Goal: Ask a question: Seek information or help from site administrators or community

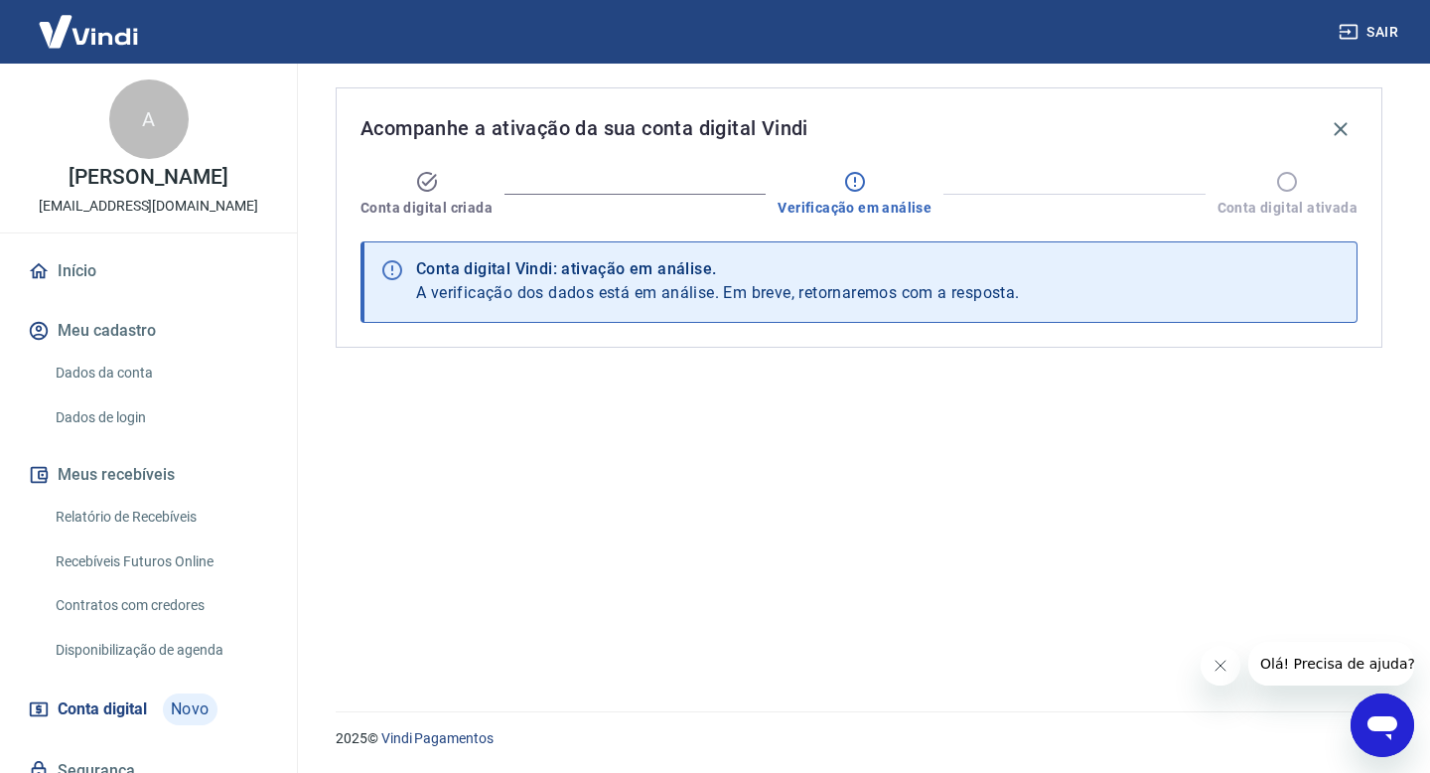
click at [1369, 729] on icon "Abrir janela de mensagens" at bounding box center [1383, 725] width 36 height 36
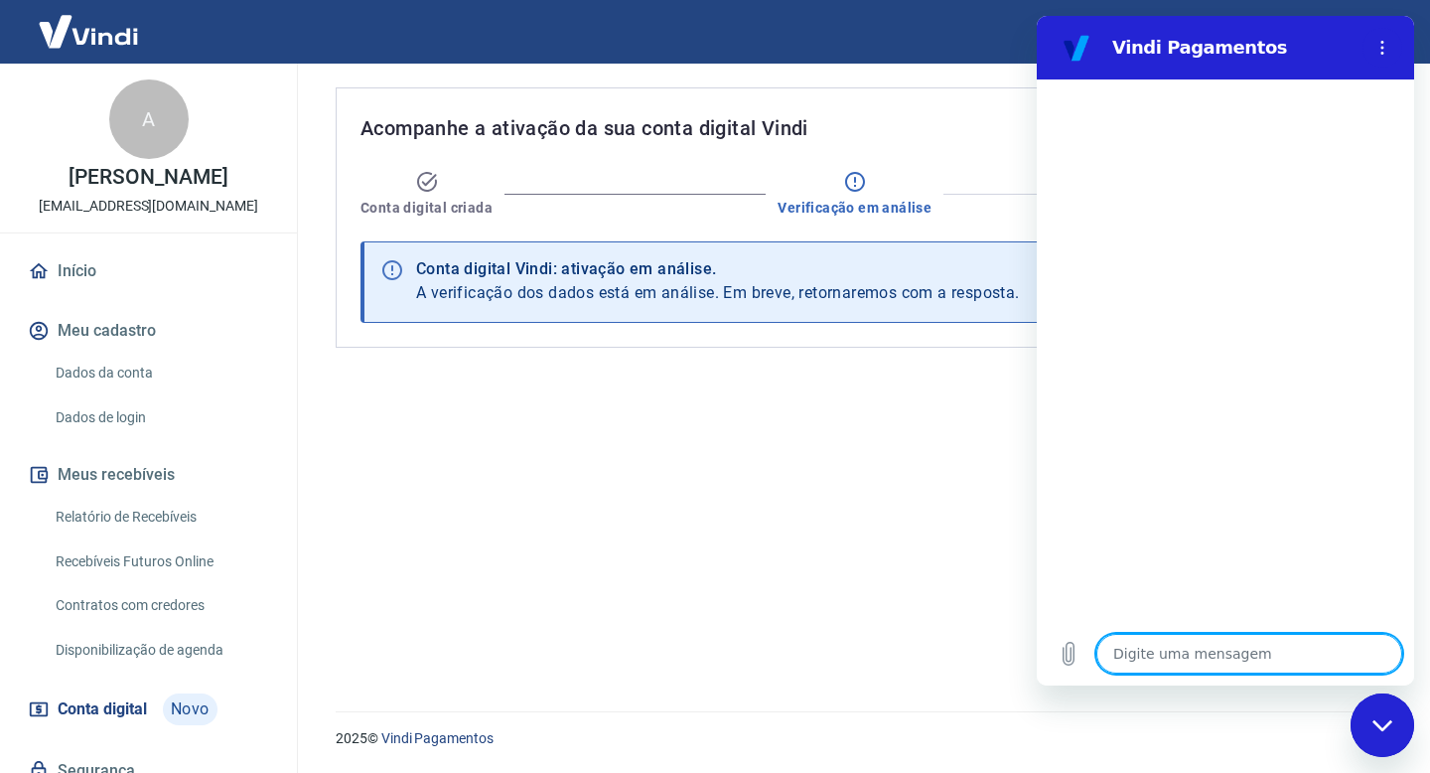
type textarea "O"
type textarea "x"
type textarea "Ol"
type textarea "x"
type textarea "Ola'"
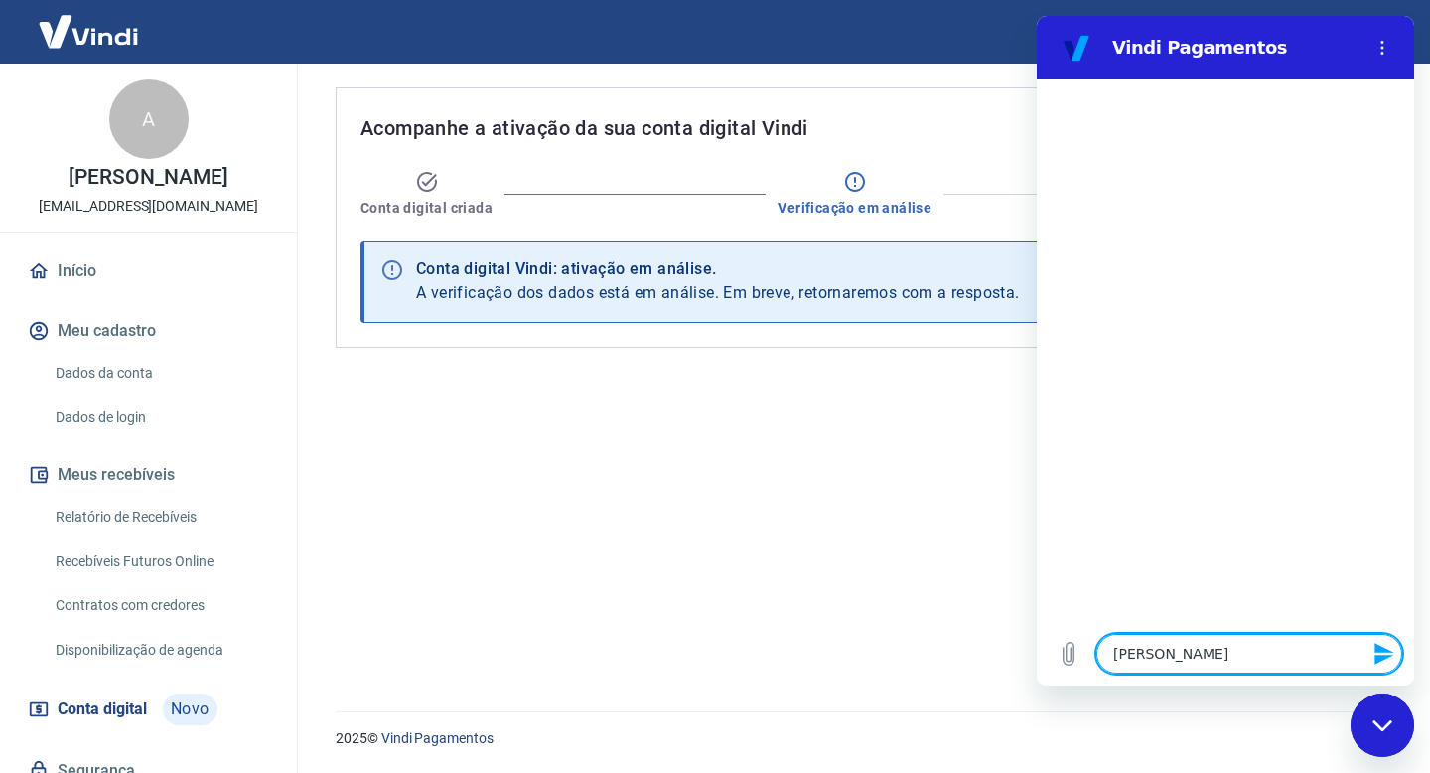
type textarea "x"
type textarea "Ola"
type textarea "x"
type textarea "Ol"
type textarea "x"
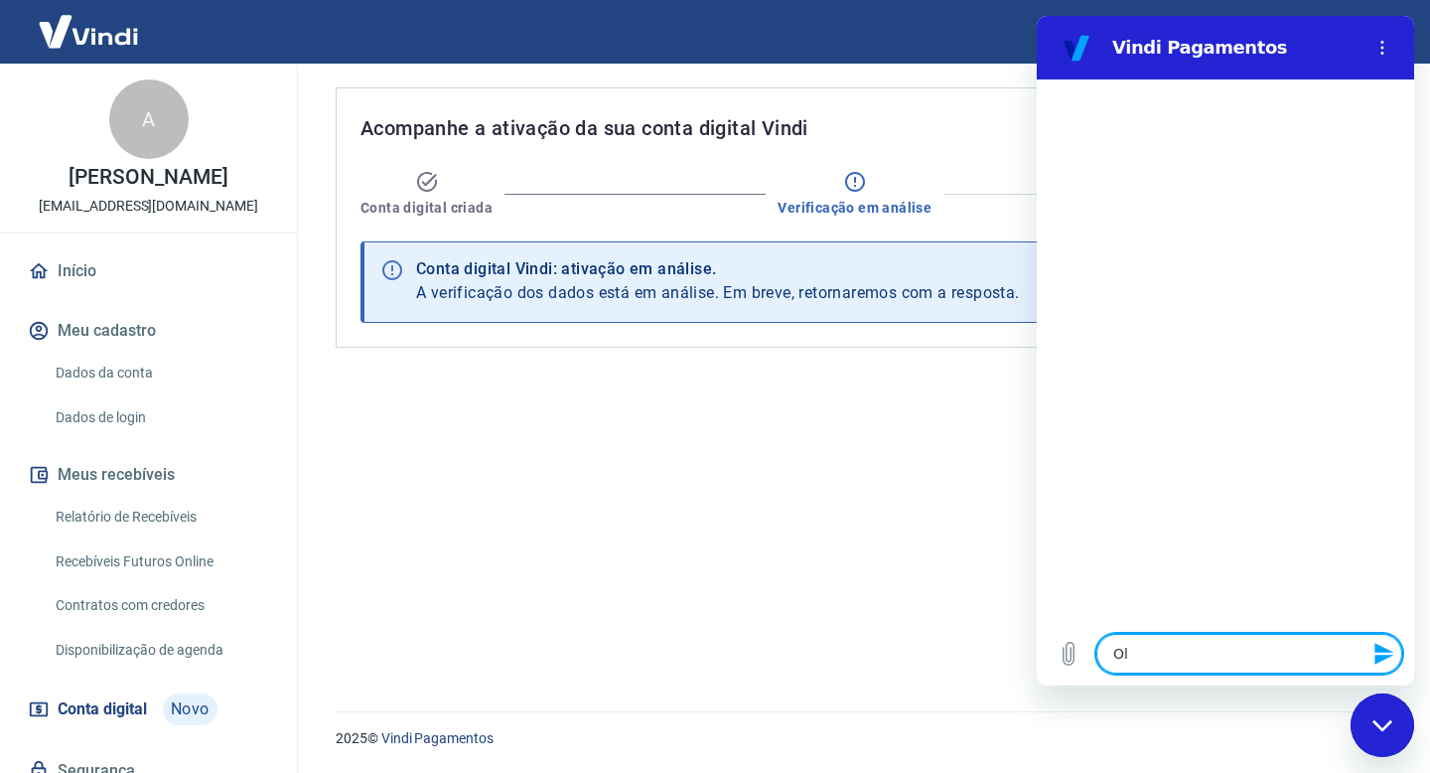
type textarea "Ol'"
type textarea "x"
type textarea "Olá"
type textarea "x"
type textarea "Olá,"
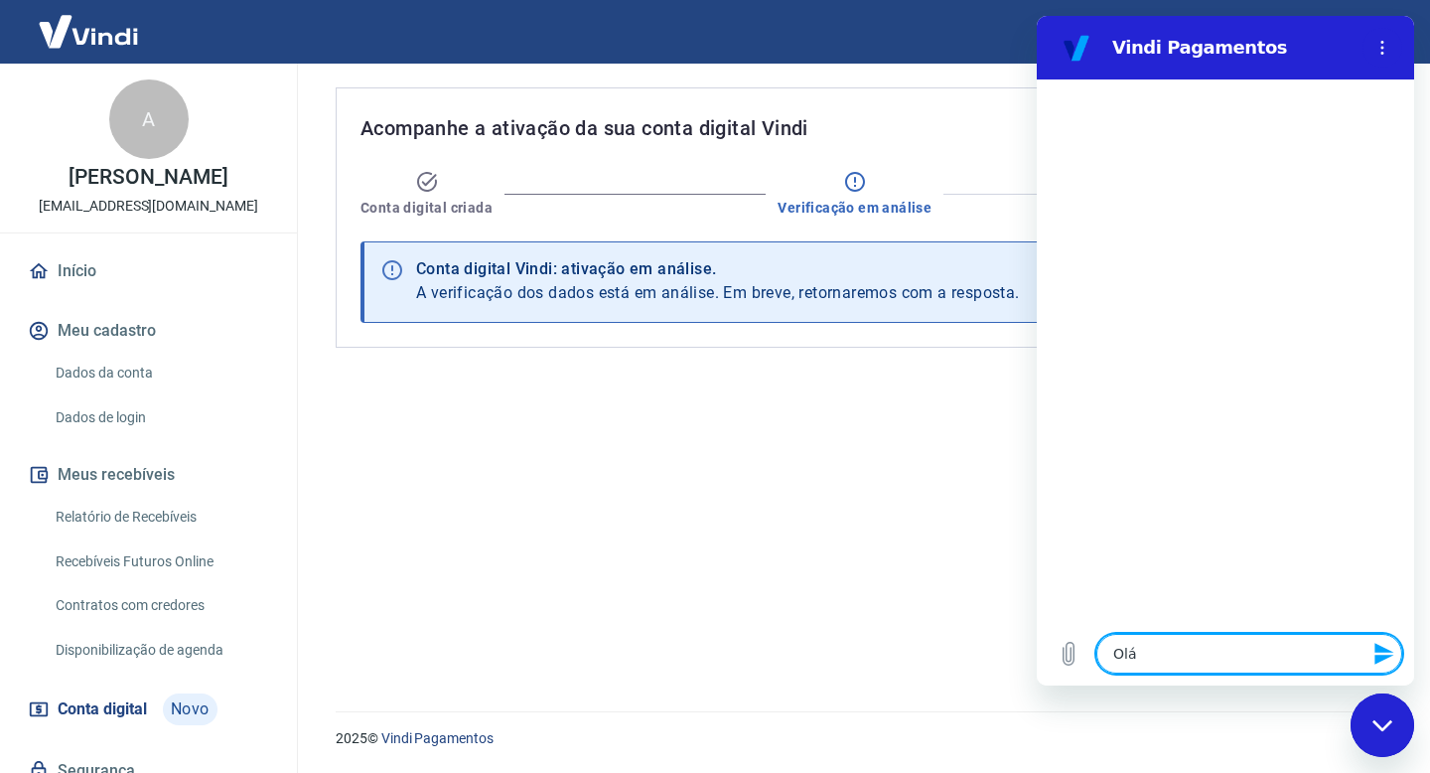
type textarea "x"
type textarea "Olá,"
type textarea "x"
type textarea "Olá, k"
type textarea "x"
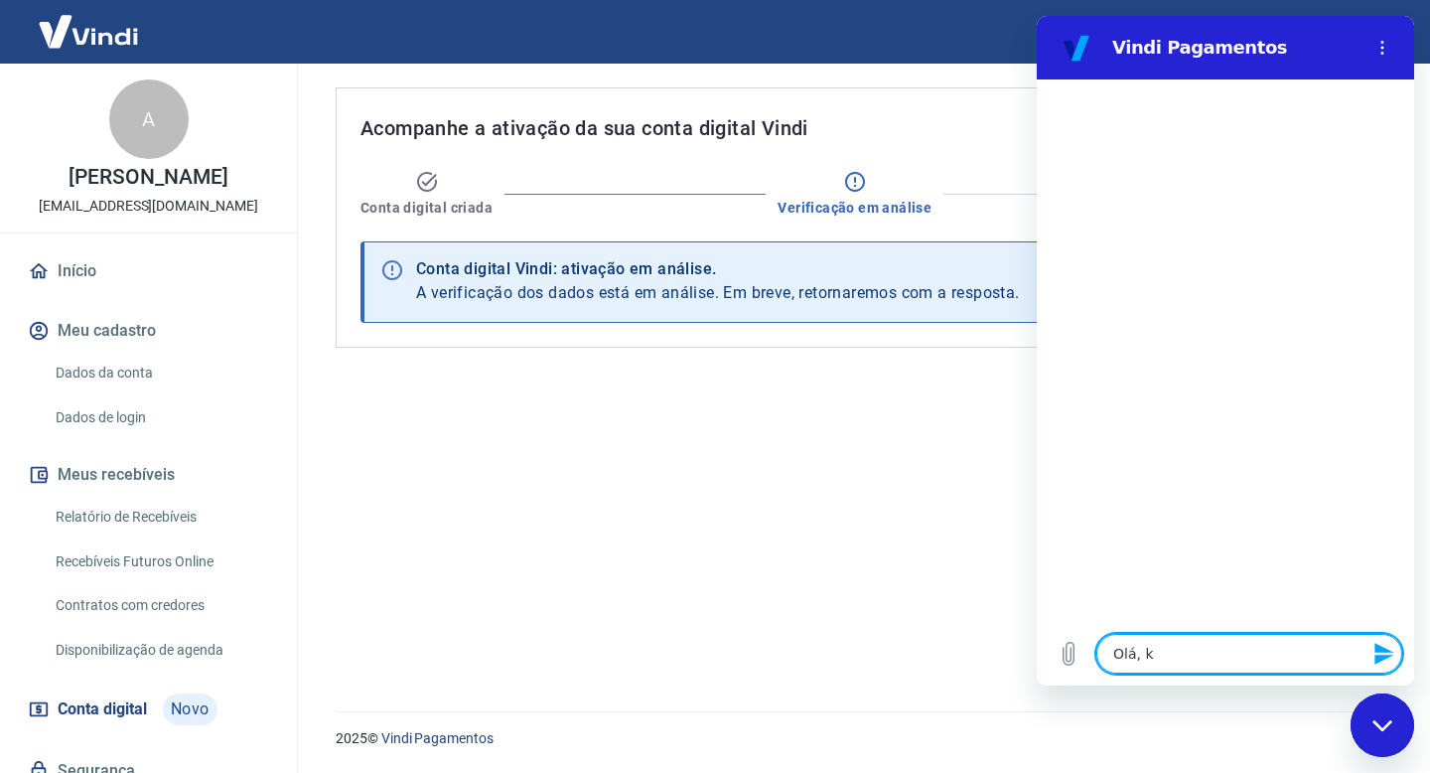
type textarea "Olá,"
type textarea "x"
type textarea "Olá, j"
type textarea "x"
type textarea "Olá, j'"
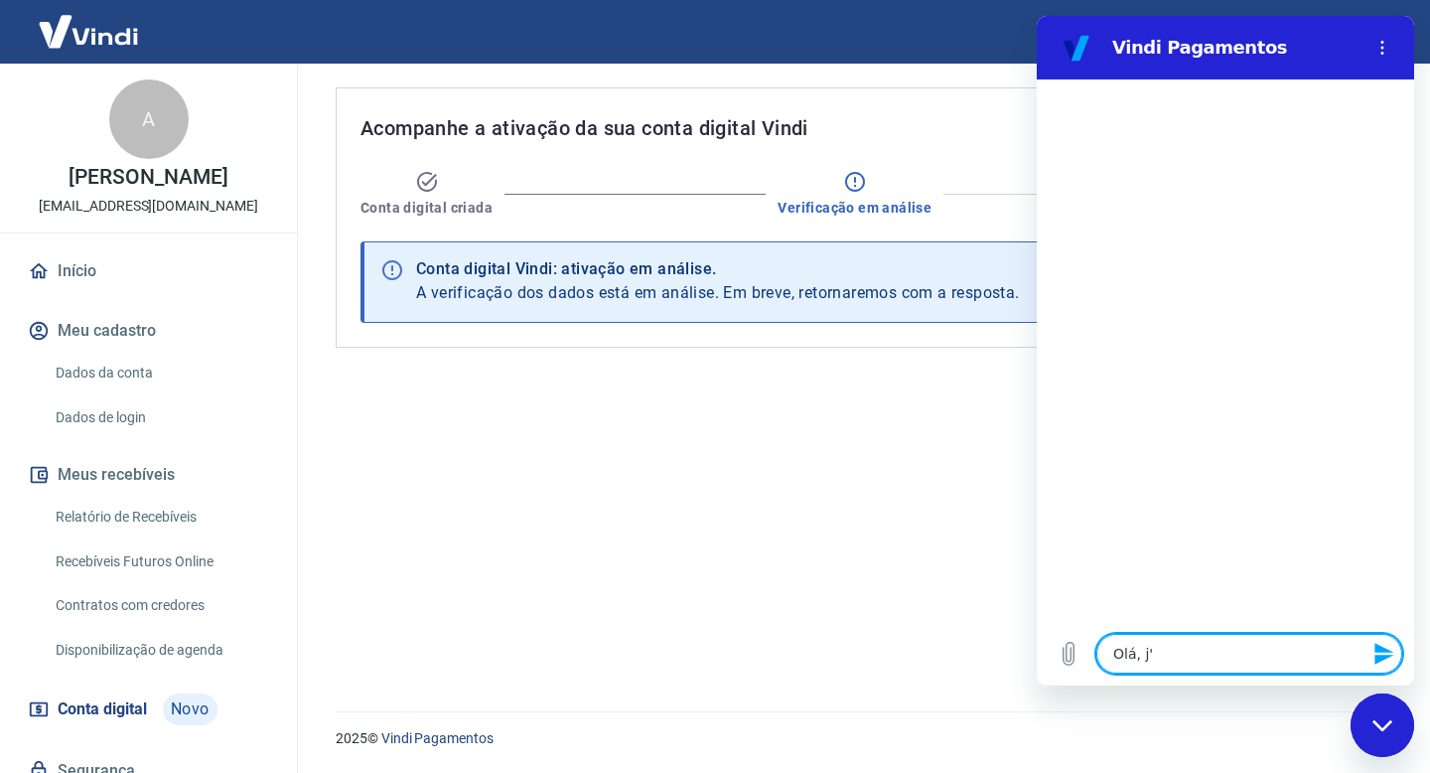
type textarea "x"
type textarea "Olá, já"
type textarea "x"
type textarea "Olá, já"
type textarea "x"
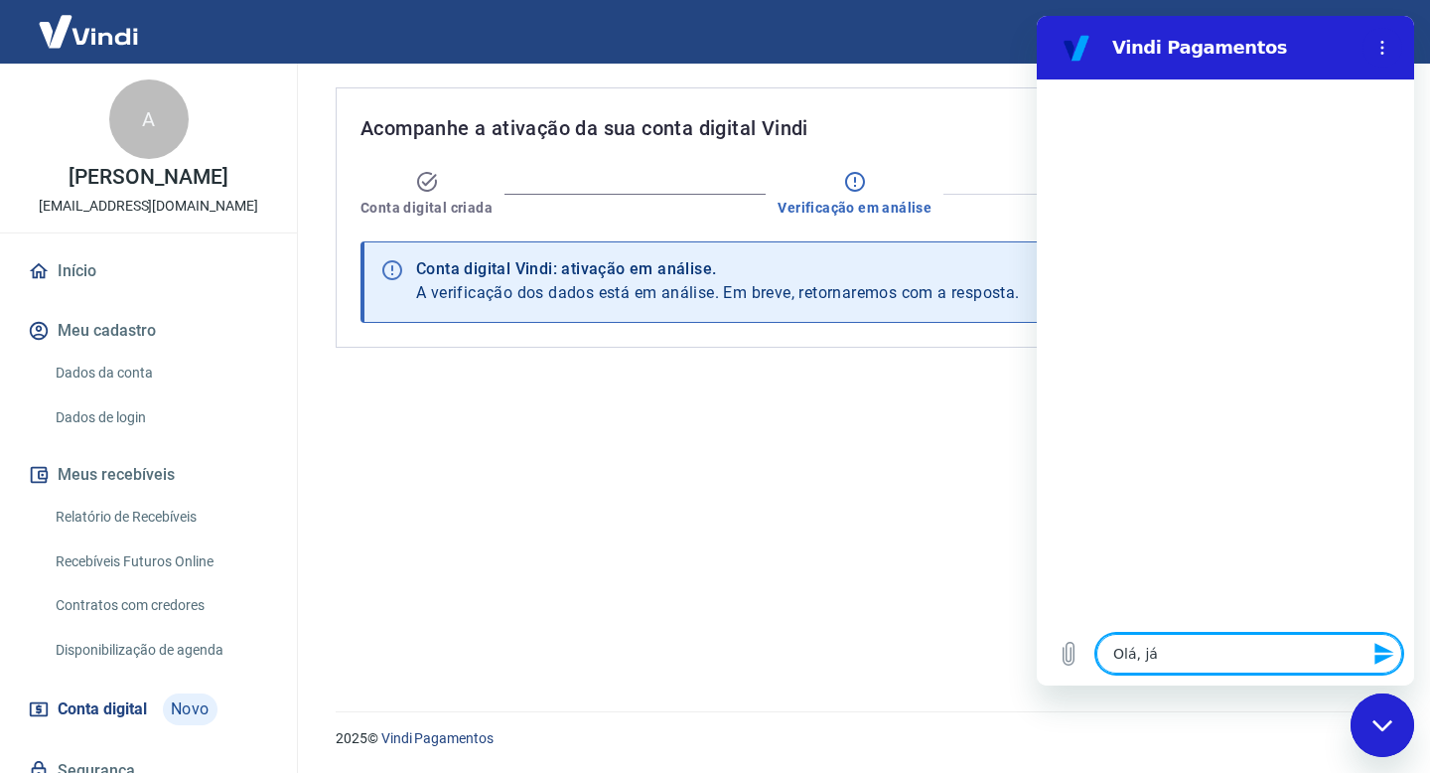
type textarea "Olá, já m"
type textarea "x"
type textarea "Olá, já"
type textarea "x"
type textarea "Olá, já f"
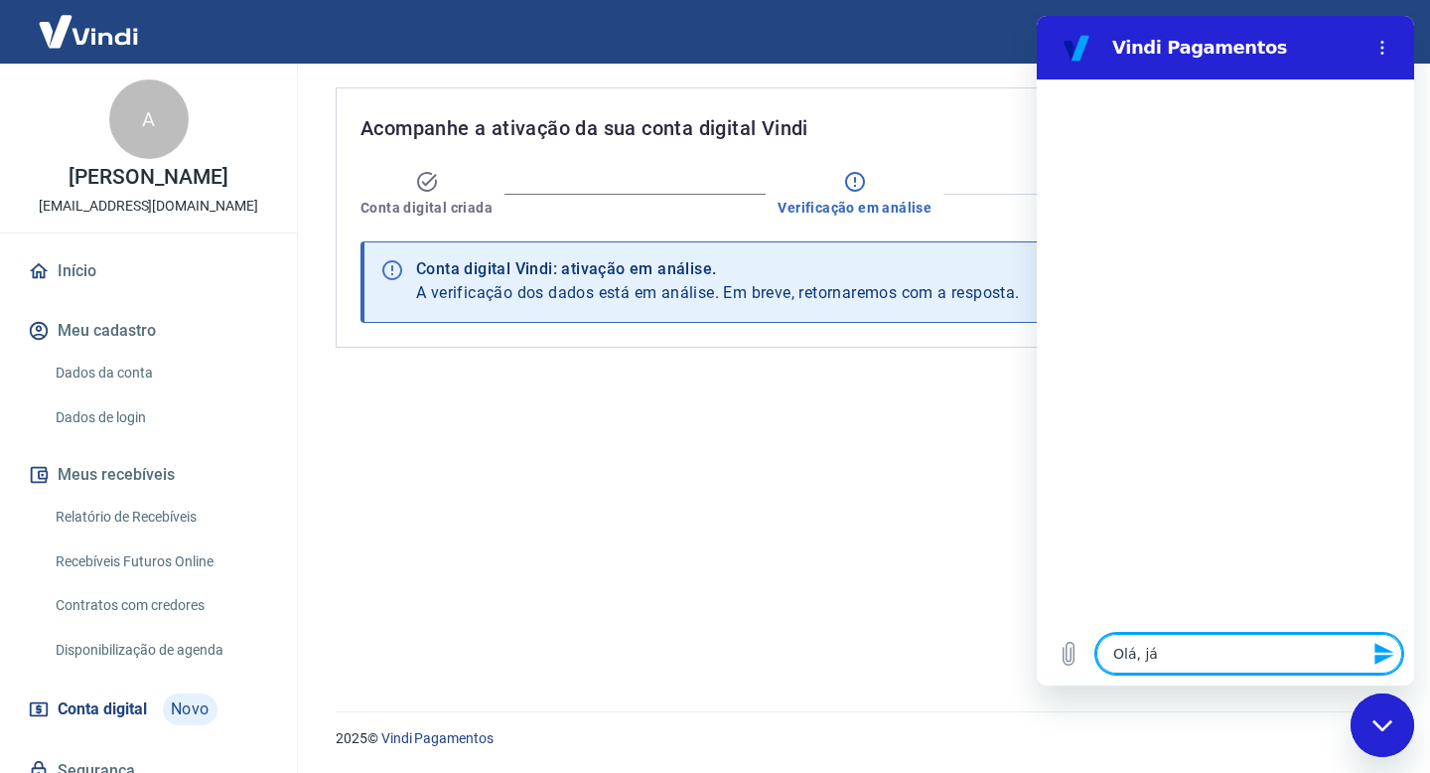
type textarea "x"
type textarea "Olá, já fa"
type textarea "x"
type textarea "Olá, já faz"
type textarea "x"
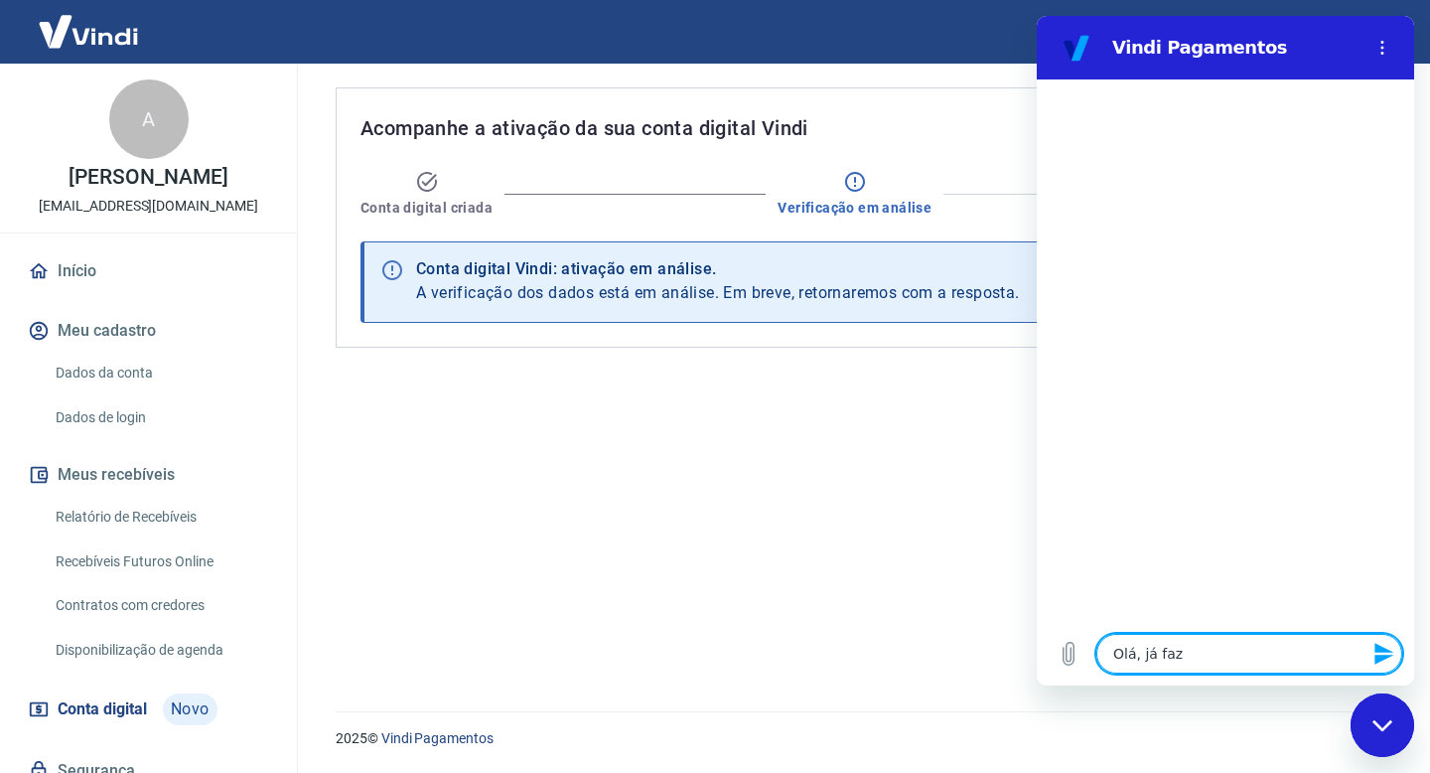
type textarea "Olá, já faz"
type textarea "x"
type textarea "Olá, já faz m"
type textarea "x"
type textarea "Olá, já faz ma"
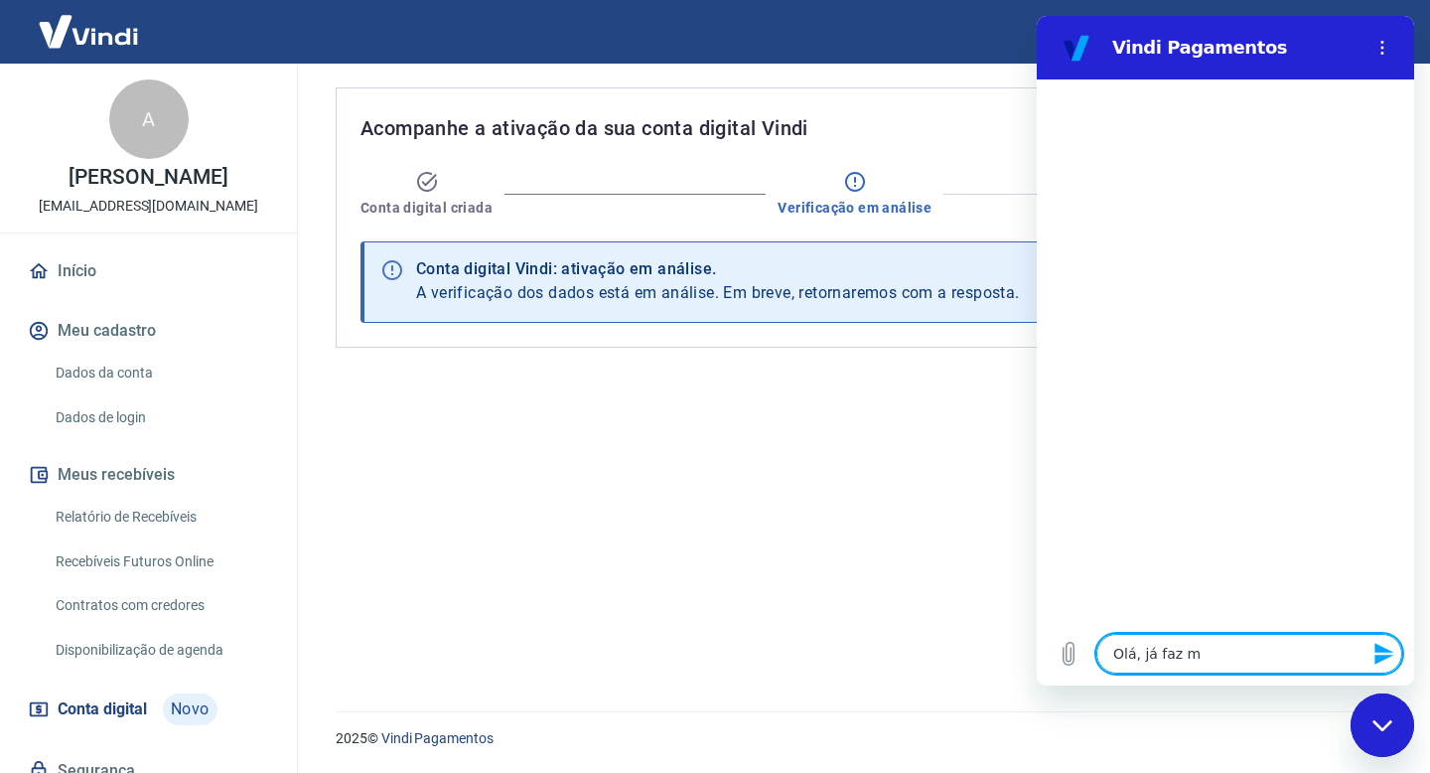
type textarea "x"
type textarea "Olá, já faz mai"
type textarea "x"
type textarea "Olá, já faz mais"
type textarea "x"
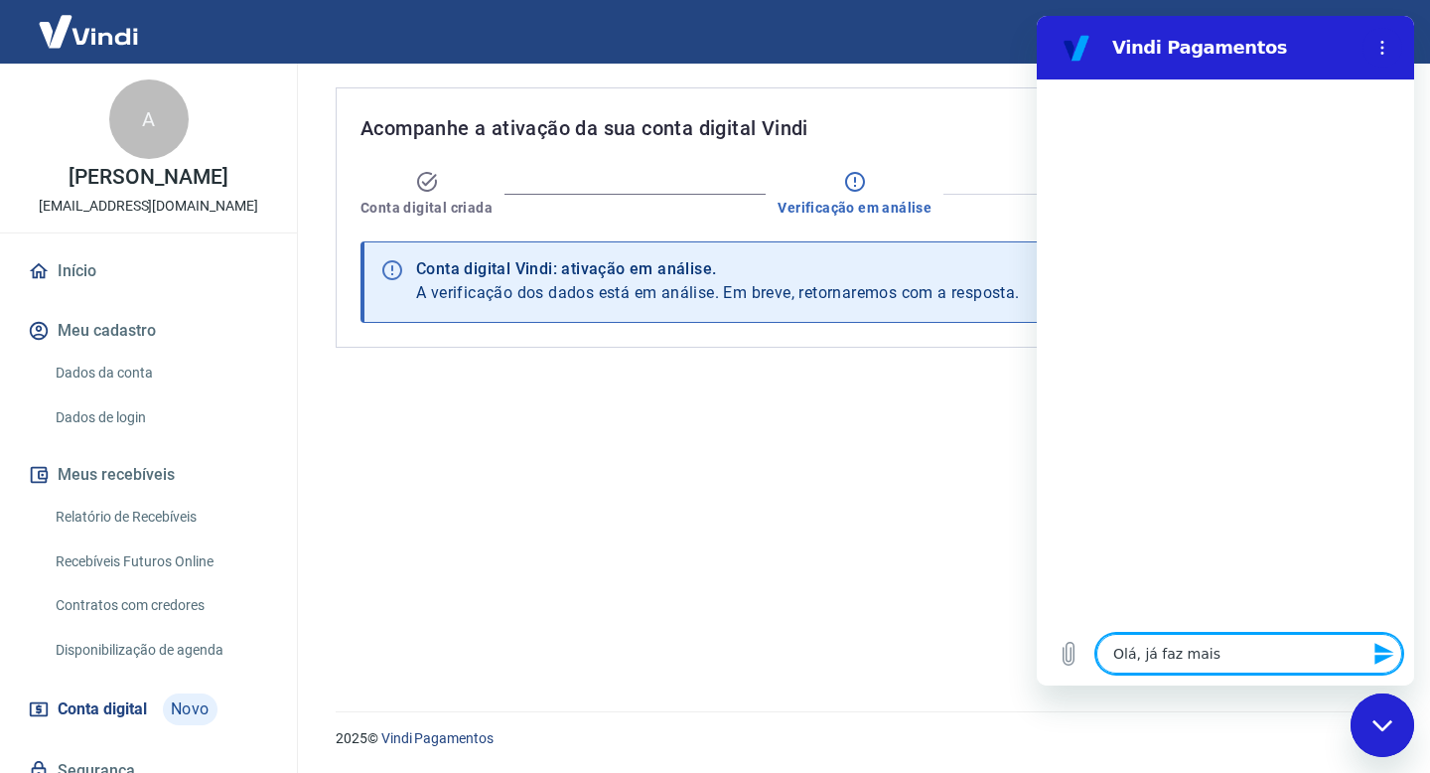
type textarea "Olá, já faz mais"
type textarea "x"
type textarea "Olá, já faz mais d"
type textarea "x"
type textarea "Olá, já faz mais de"
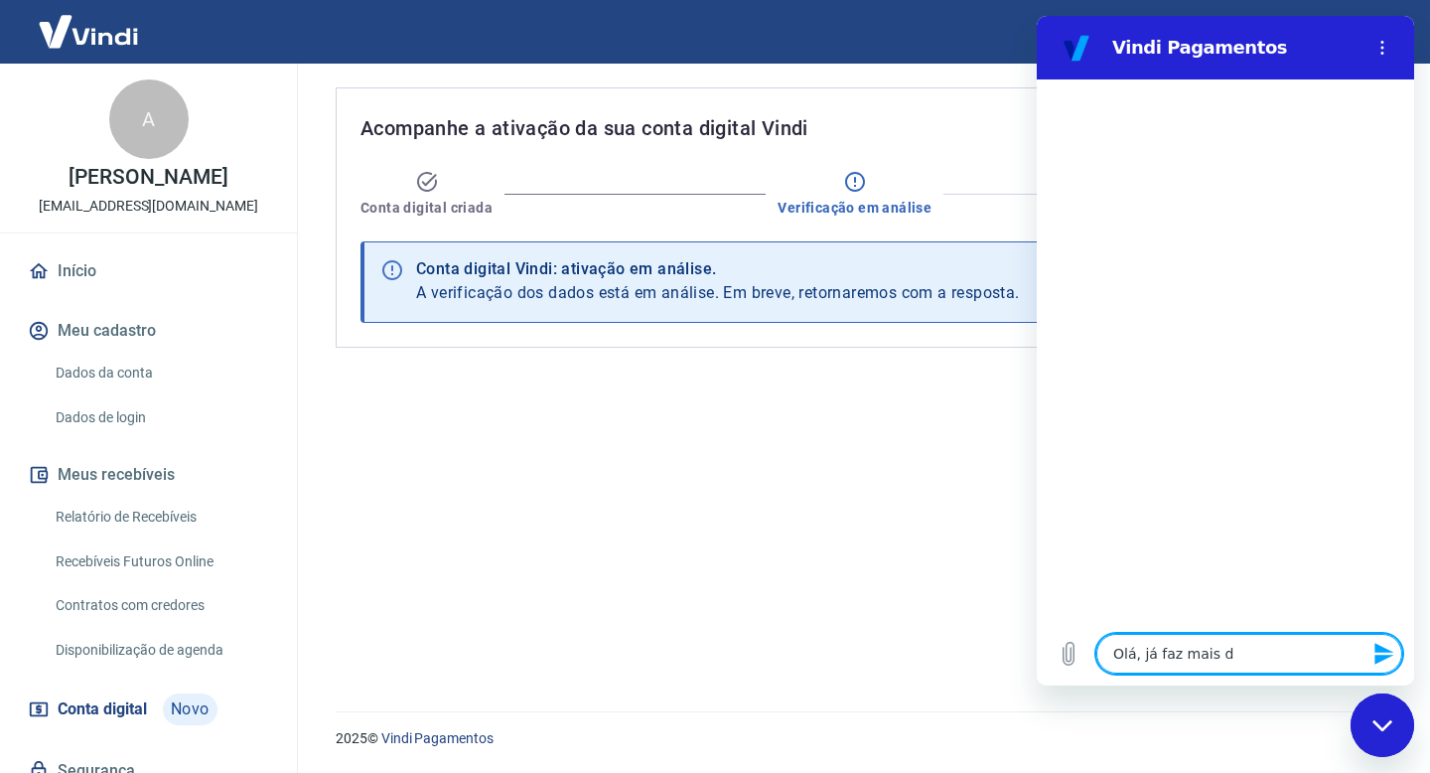
type textarea "x"
type textarea "Olá, já faz mais de"
type textarea "x"
type textarea "Olá, já faz mais de 1"
type textarea "x"
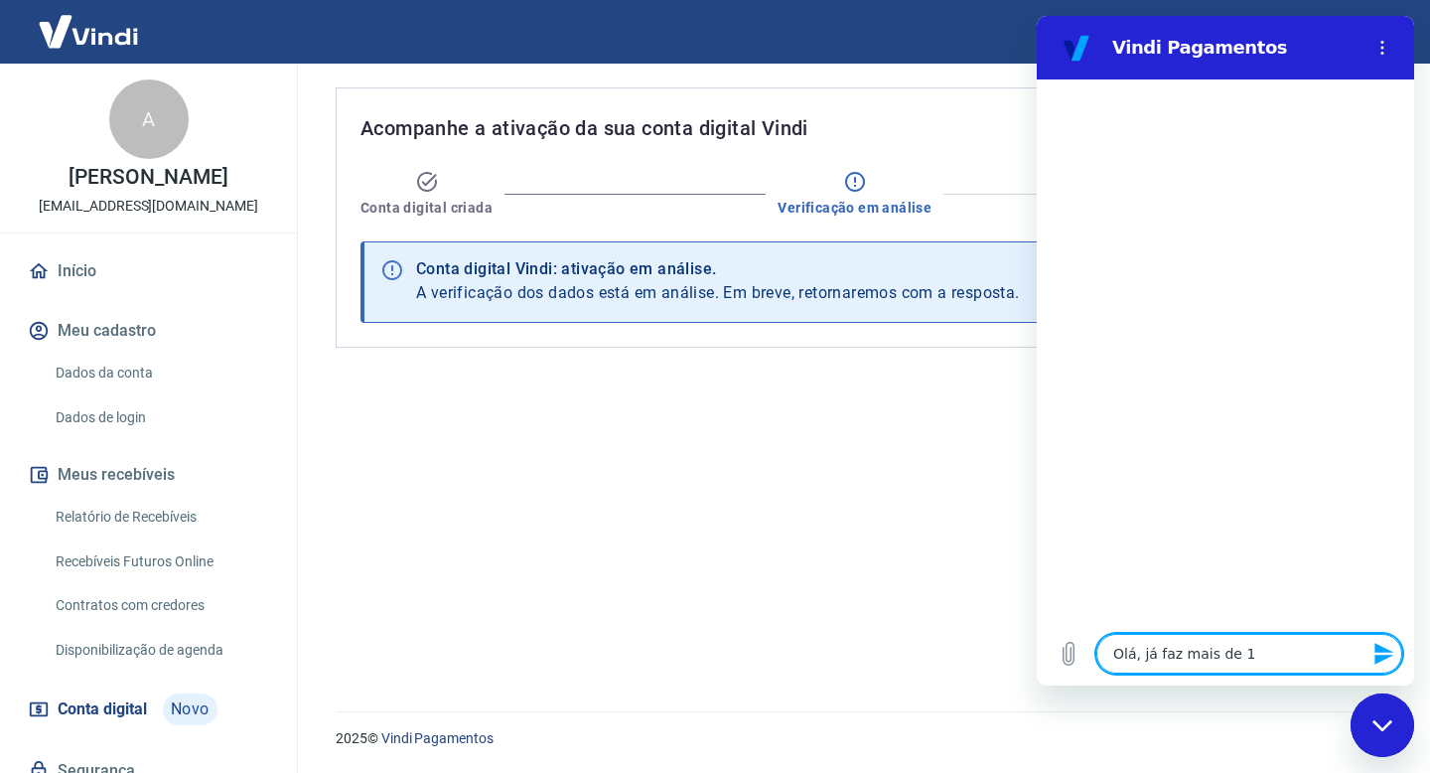
type textarea "Olá, já faz mais de 1"
type textarea "x"
type textarea "Olá, já faz mais de 1 m"
type textarea "x"
type textarea "Olá, já faz mais de 1 me"
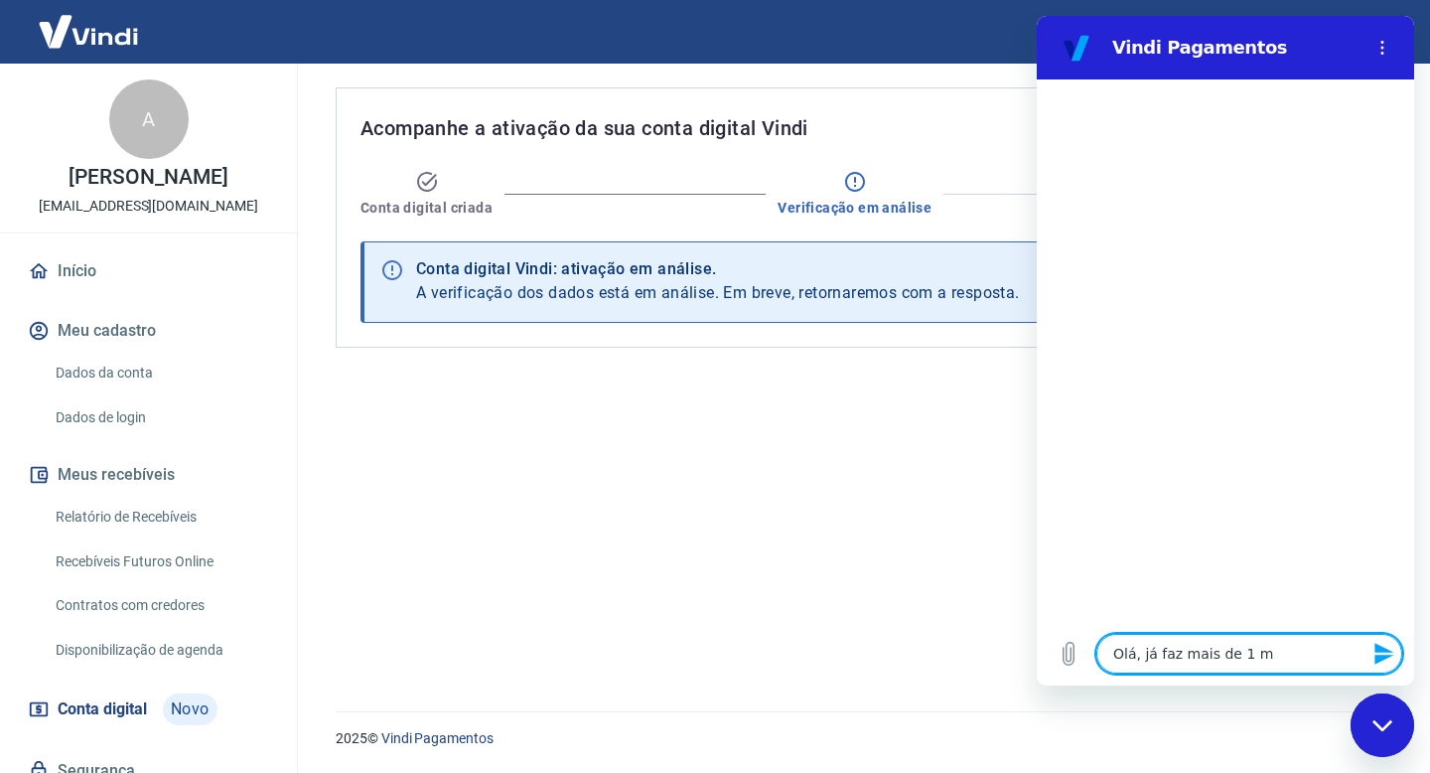
type textarea "x"
type textarea "Olá, já faz mais de 1 mes"
type textarea "x"
type textarea "Olá, já faz mais de 1 mes"
type textarea "x"
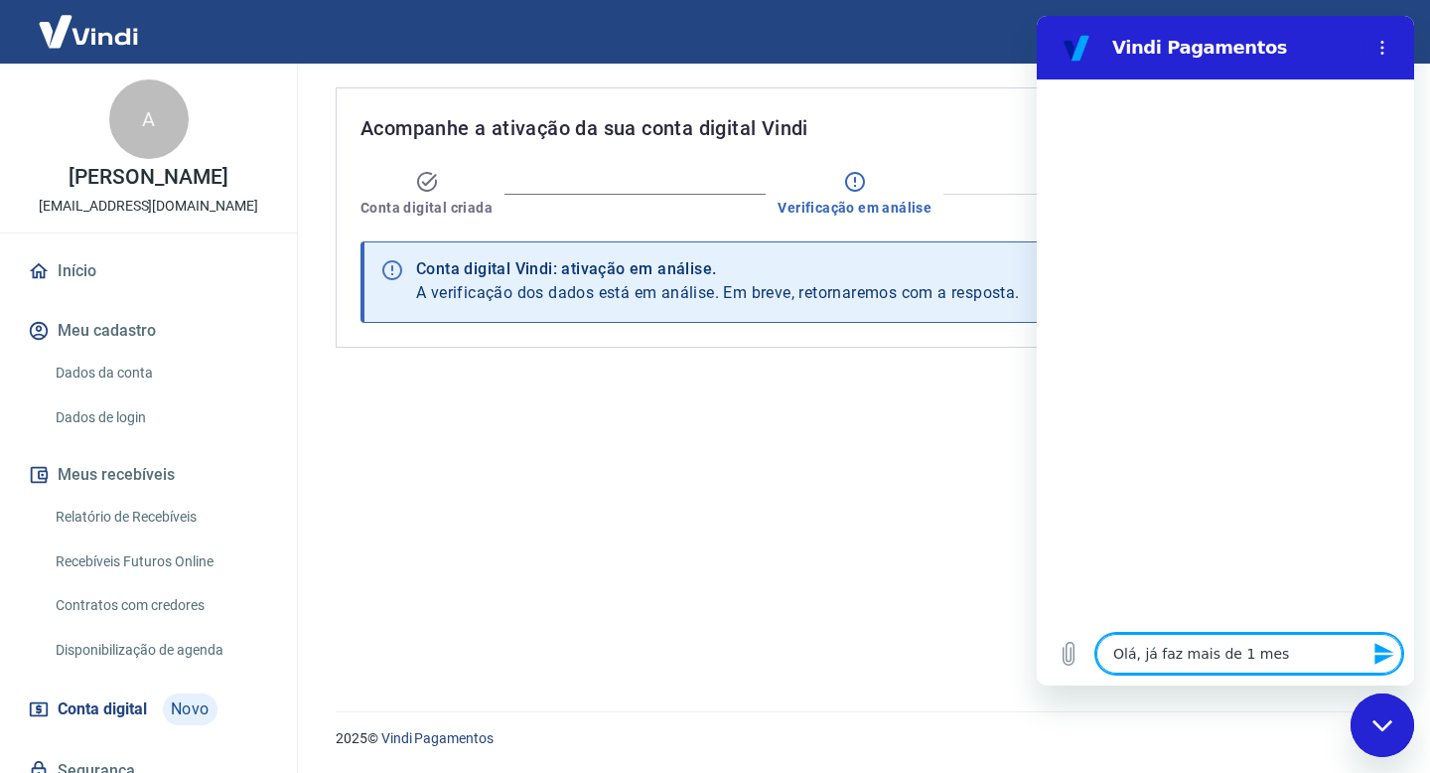
type textarea "Olá, já faz mais de 1 mes q"
type textarea "x"
type textarea "Olá, já faz mais de 1 mes qu"
type textarea "x"
type textarea "Olá, já faz mais de 1 mes que"
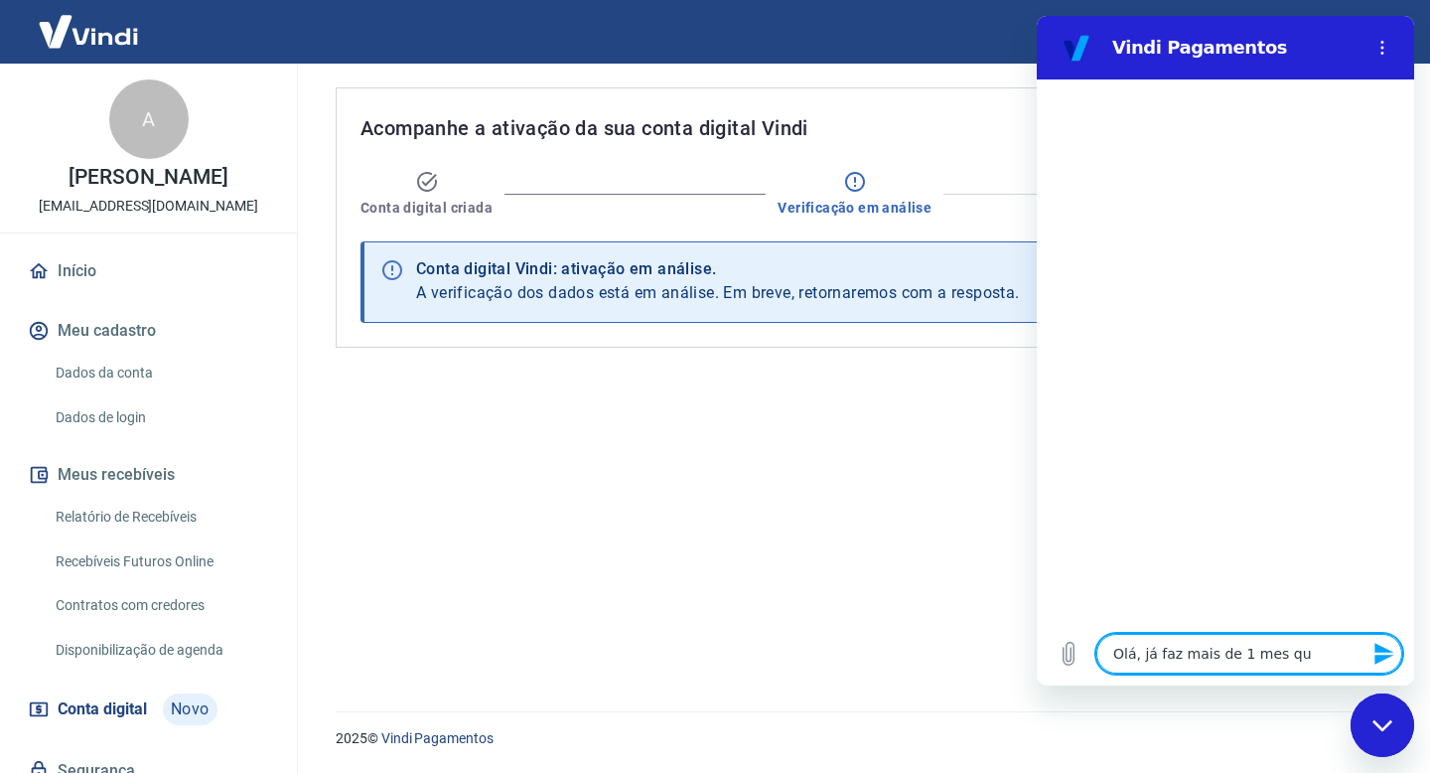
type textarea "x"
type textarea "Olá, já faz mais de 1 mes que"
type textarea "x"
type textarea "Olá, já faz mais de 1 mes que c"
type textarea "x"
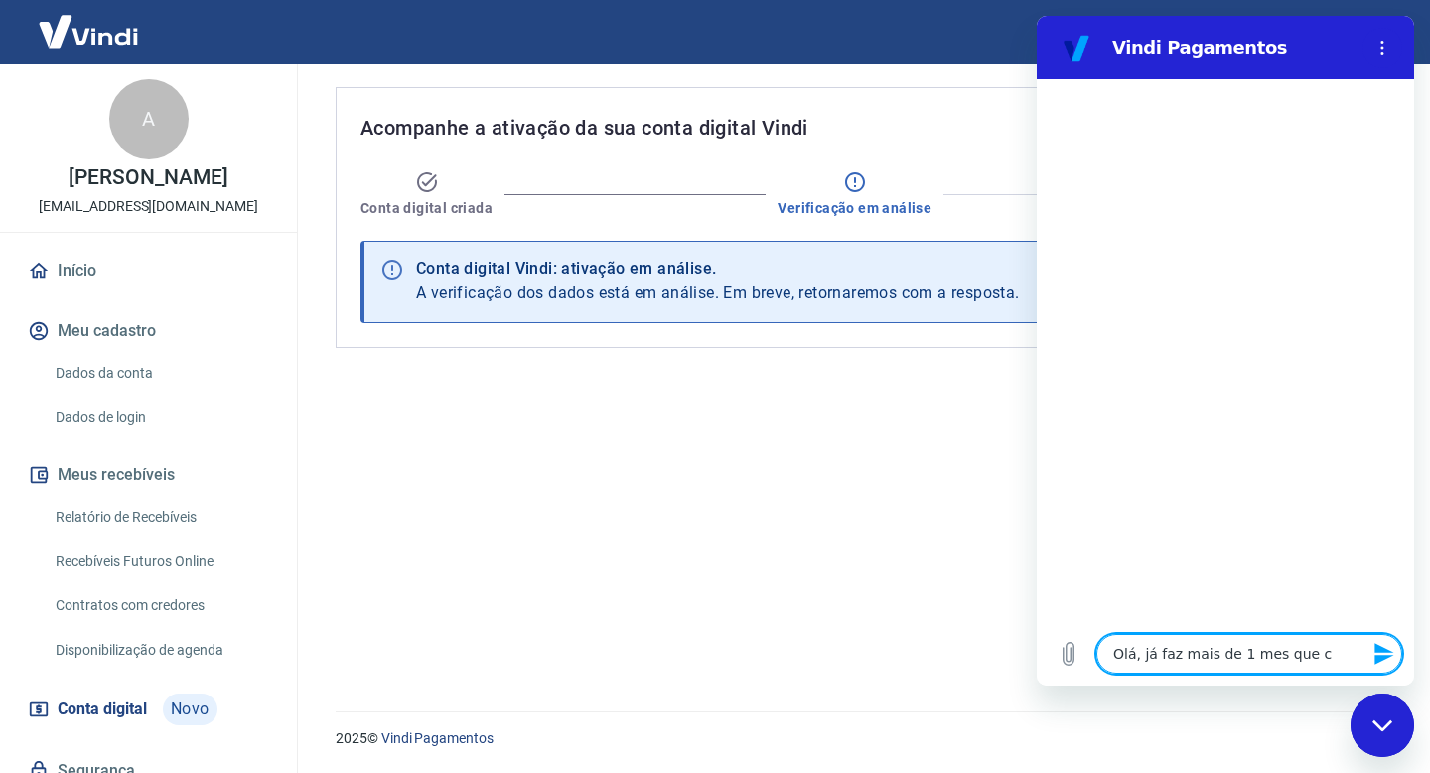
type textarea "Olá, já faz mais de 1 mes que co"
type textarea "x"
type textarea "Olá, já faz mais de 1 mes que com"
type textarea "x"
type textarea "Olá, já faz mais de 1 mes que comp"
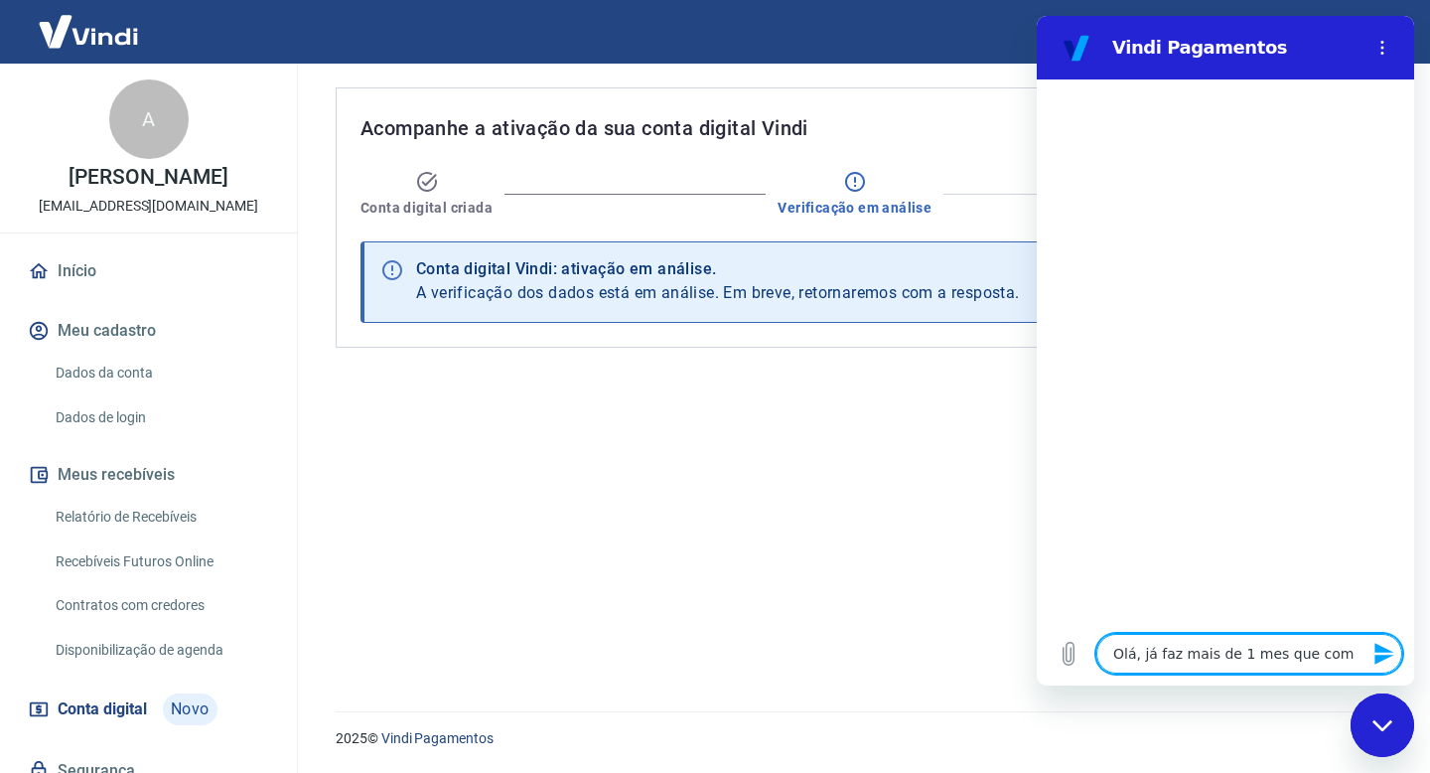
type textarea "x"
type textarea "Olá, já faz mais de 1 mes que complk"
type textarea "x"
type textarea "Olá, já faz mais de 1 mes que complke"
type textarea "x"
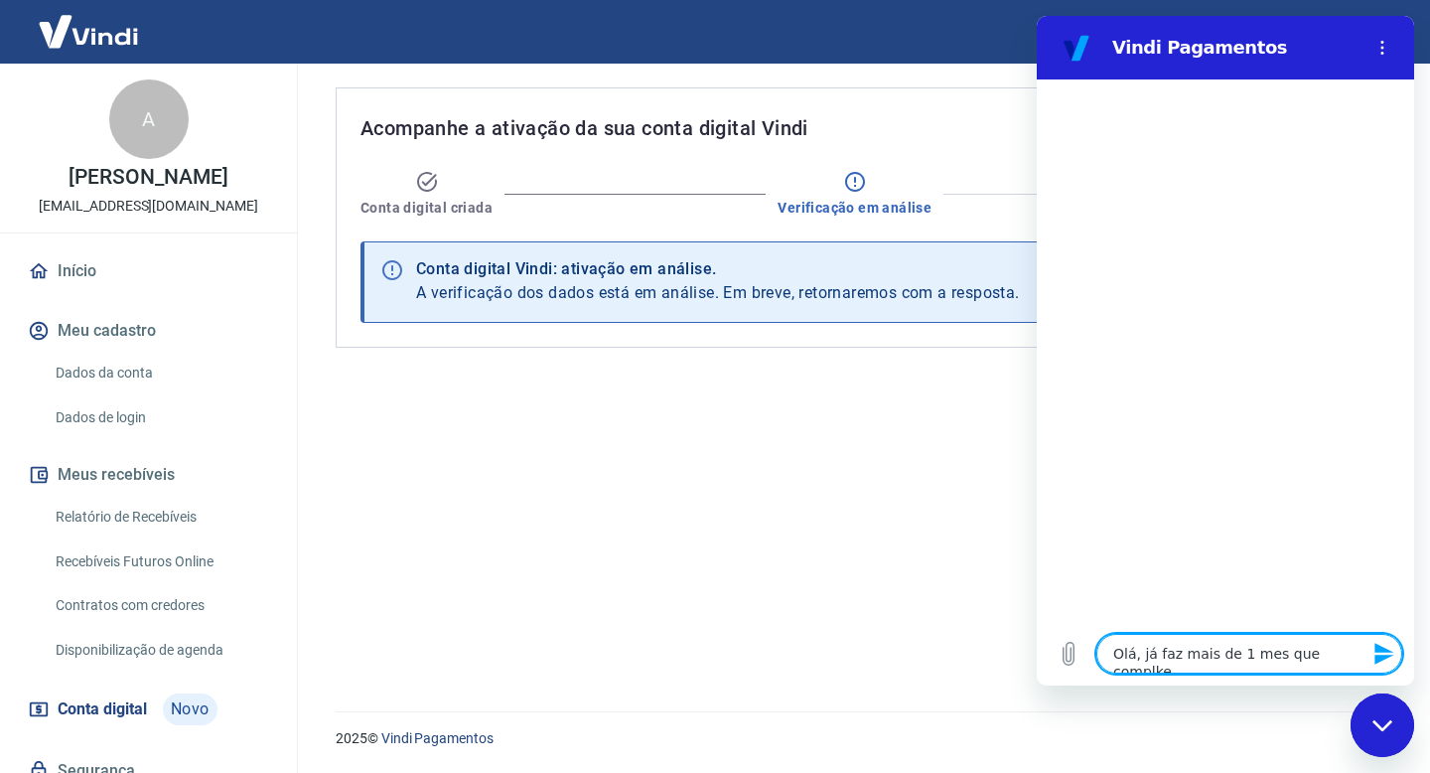
type textarea "Olá, já faz mais de 1 mes que complket"
type textarea "x"
type textarea "Olá, já faz mais de 1 mes que complkete"
type textarea "x"
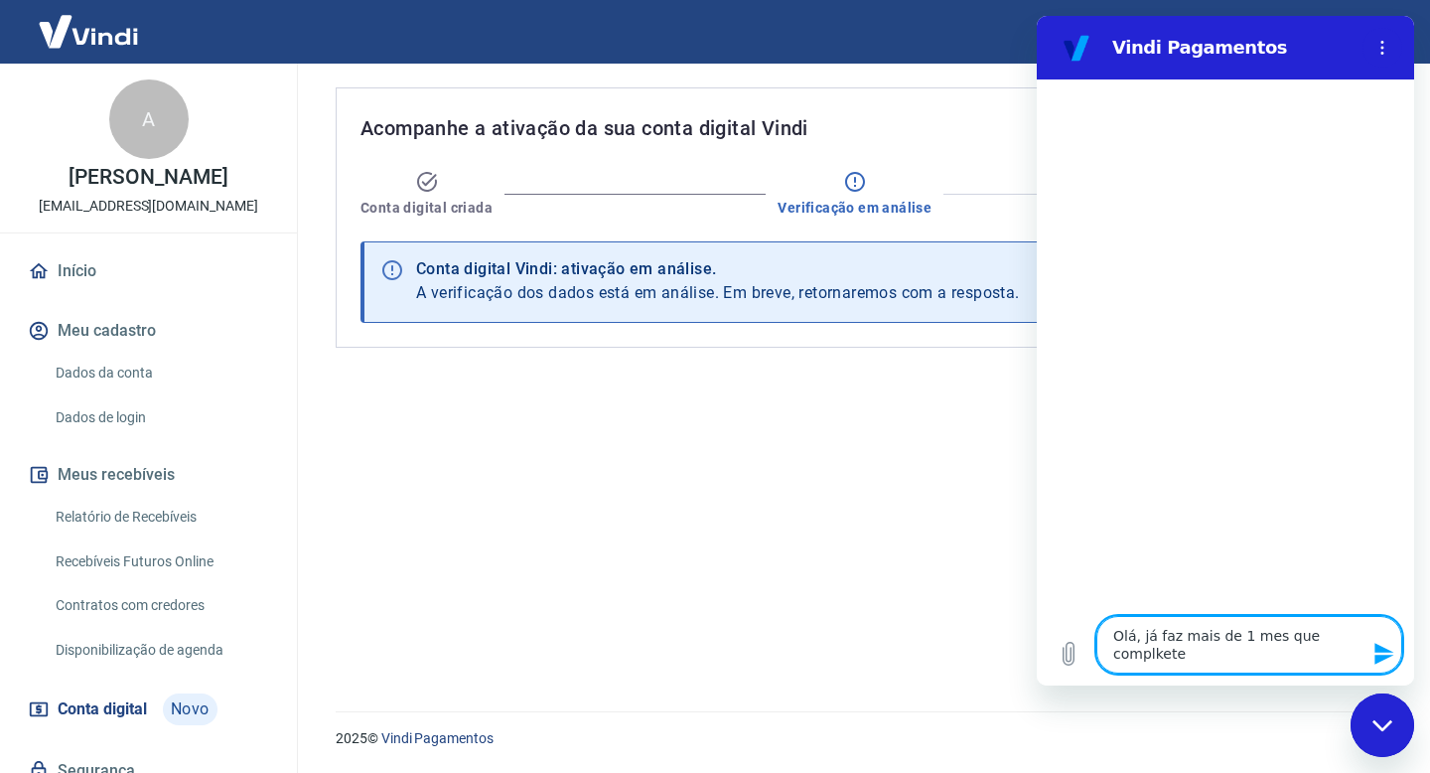
type textarea "Olá, já faz mais de 1 mes que complketei"
type textarea "x"
type textarea "Olá, já faz mais de 1 mes que complkete"
type textarea "x"
type textarea "Olá, já faz mais de 1 mes que complket"
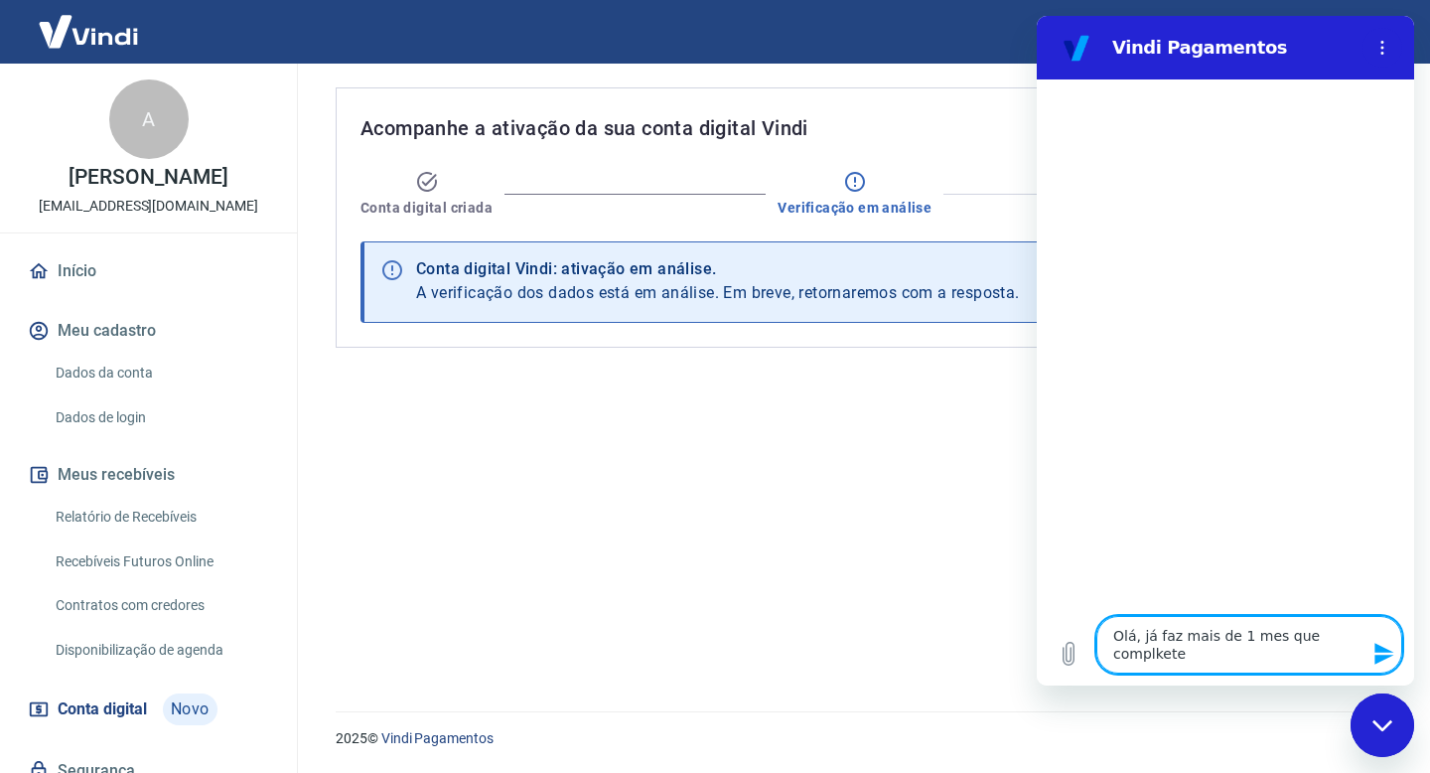
type textarea "x"
type textarea "Olá, já faz mais de 1 mes que complke"
type textarea "x"
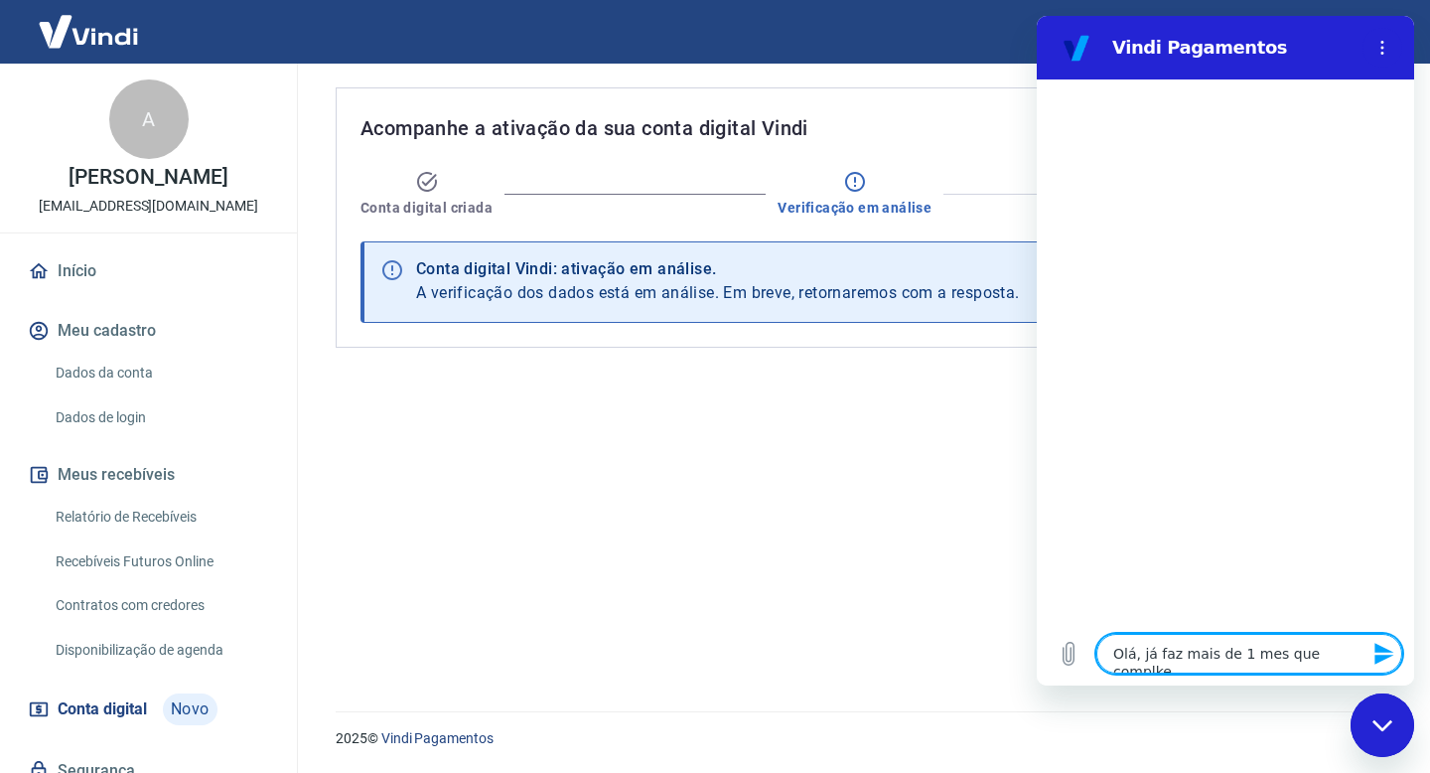
type textarea "Olá, já faz mais de 1 mes que complk"
type textarea "x"
type textarea "Olá, já faz mais de 1 mes que compl"
type textarea "x"
type textarea "Olá, já faz mais de 1 mes que comple"
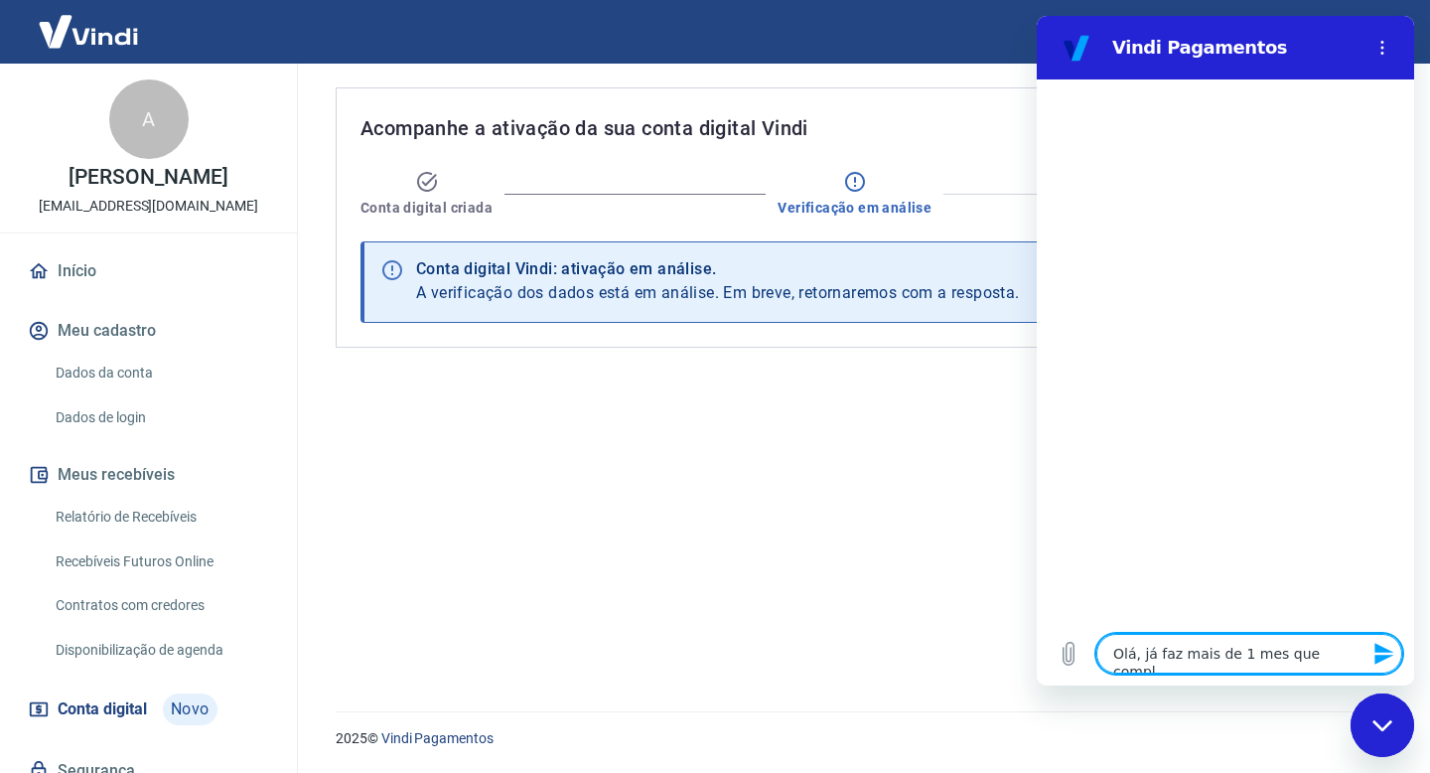
type textarea "x"
type textarea "Olá, já faz mais de 1 mes que complet"
type textarea "x"
type textarea "Olá, já faz mais de 1 mes que complete"
type textarea "x"
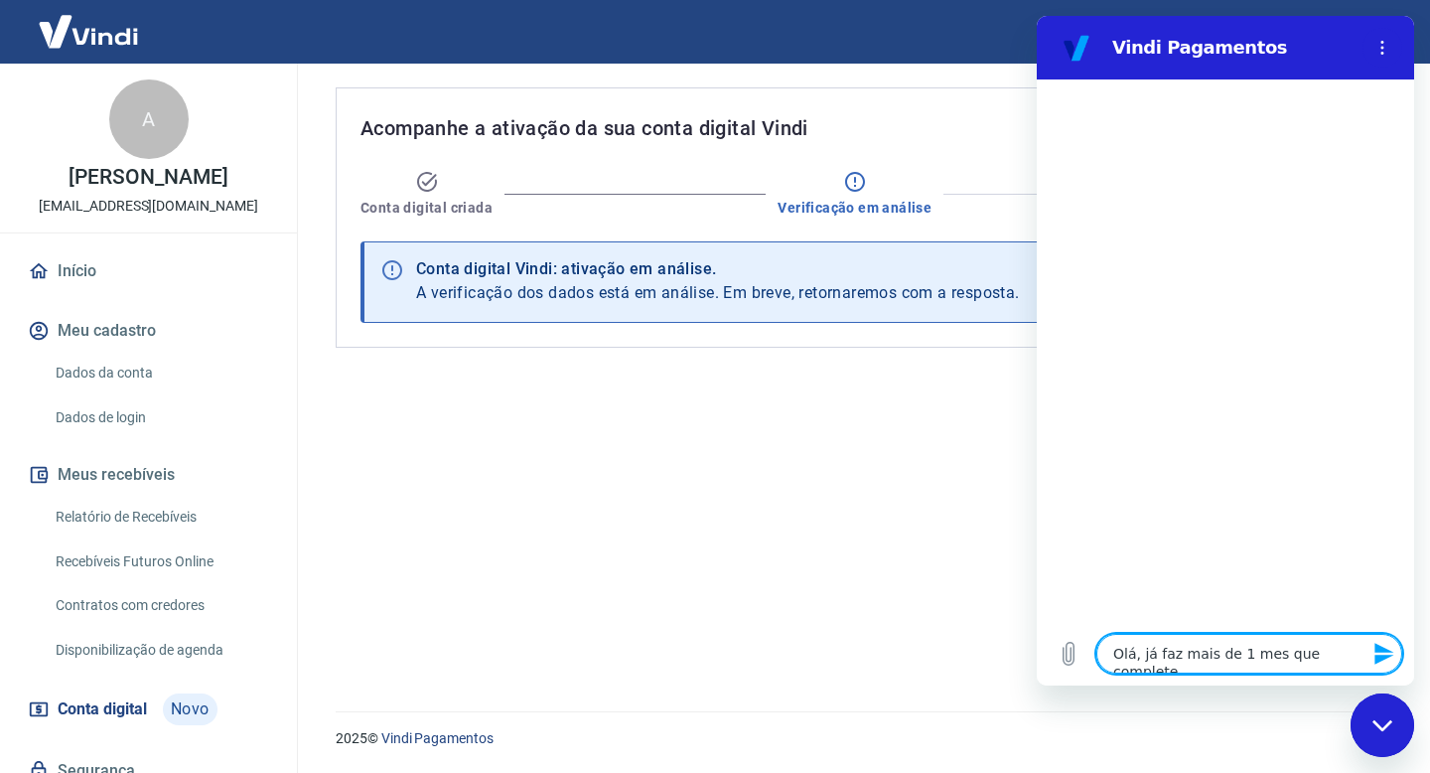
type textarea "Olá, já faz mais de 1 mes que completei"
type textarea "x"
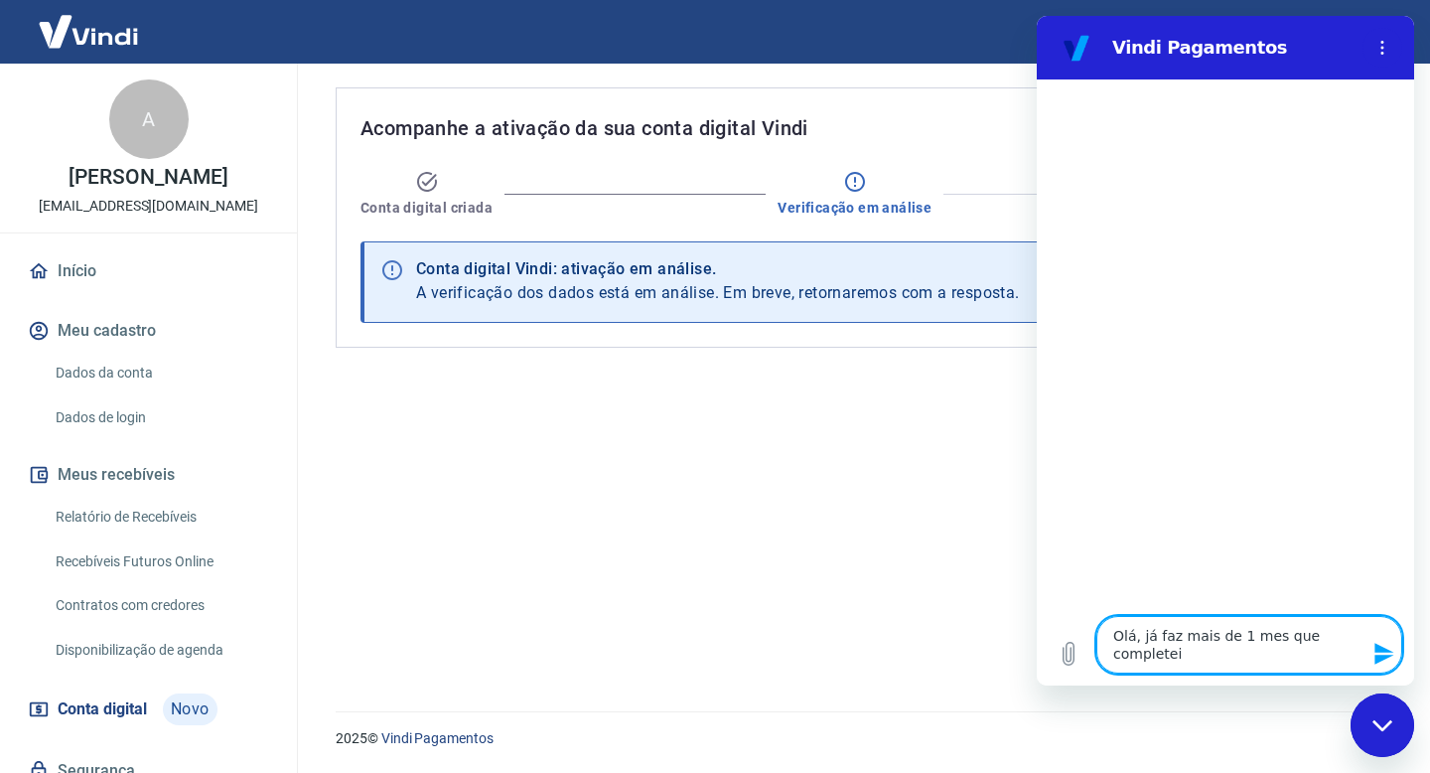
type textarea "Olá, já faz mais de 1 mes que completei"
type textarea "x"
type textarea "Olá, já faz mais de 1 mes que completei o"
type textarea "x"
type textarea "Olá, já faz mais de 1 mes que completei o"
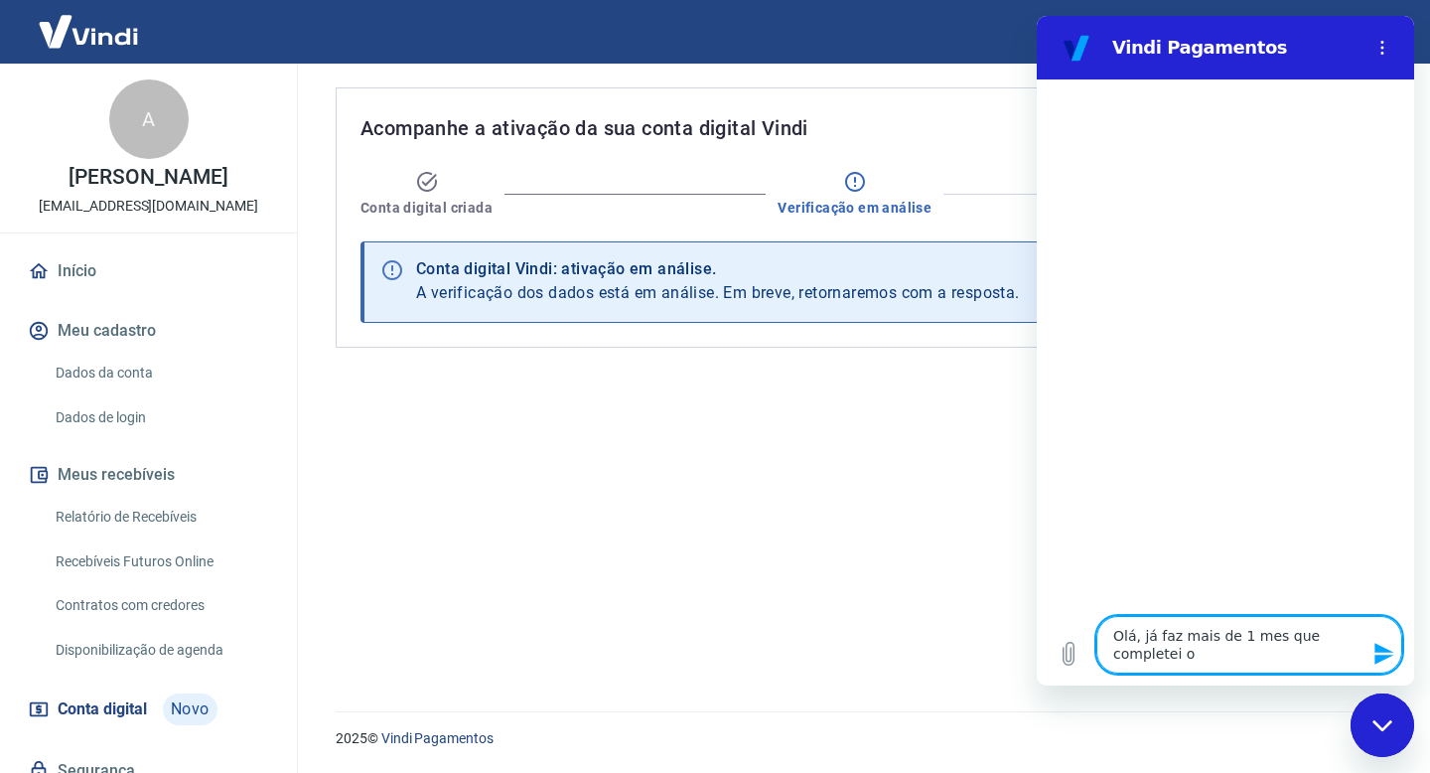
type textarea "x"
type textarea "Olá, já faz mais de 1 mes que completei o c"
type textarea "x"
type textarea "Olá, já faz mais de 1 mes que completei o ca"
type textarea "x"
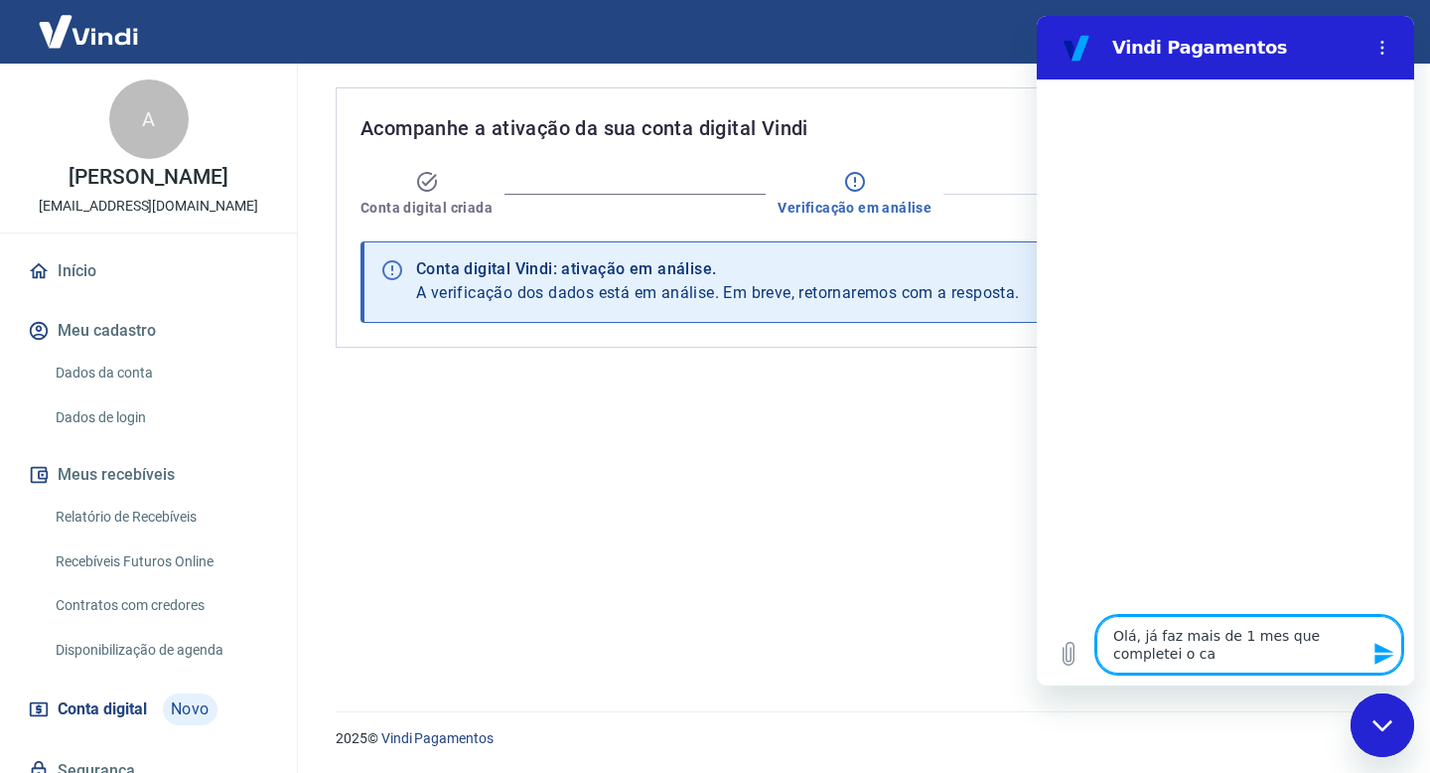
type textarea "Olá, já faz mais de 1 mes que completei o cad"
type textarea "x"
type textarea "Olá, já faz mais de 1 mes que completei o cada"
type textarea "x"
type textarea "Olá, já faz mais de 1 mes que completei o cadas"
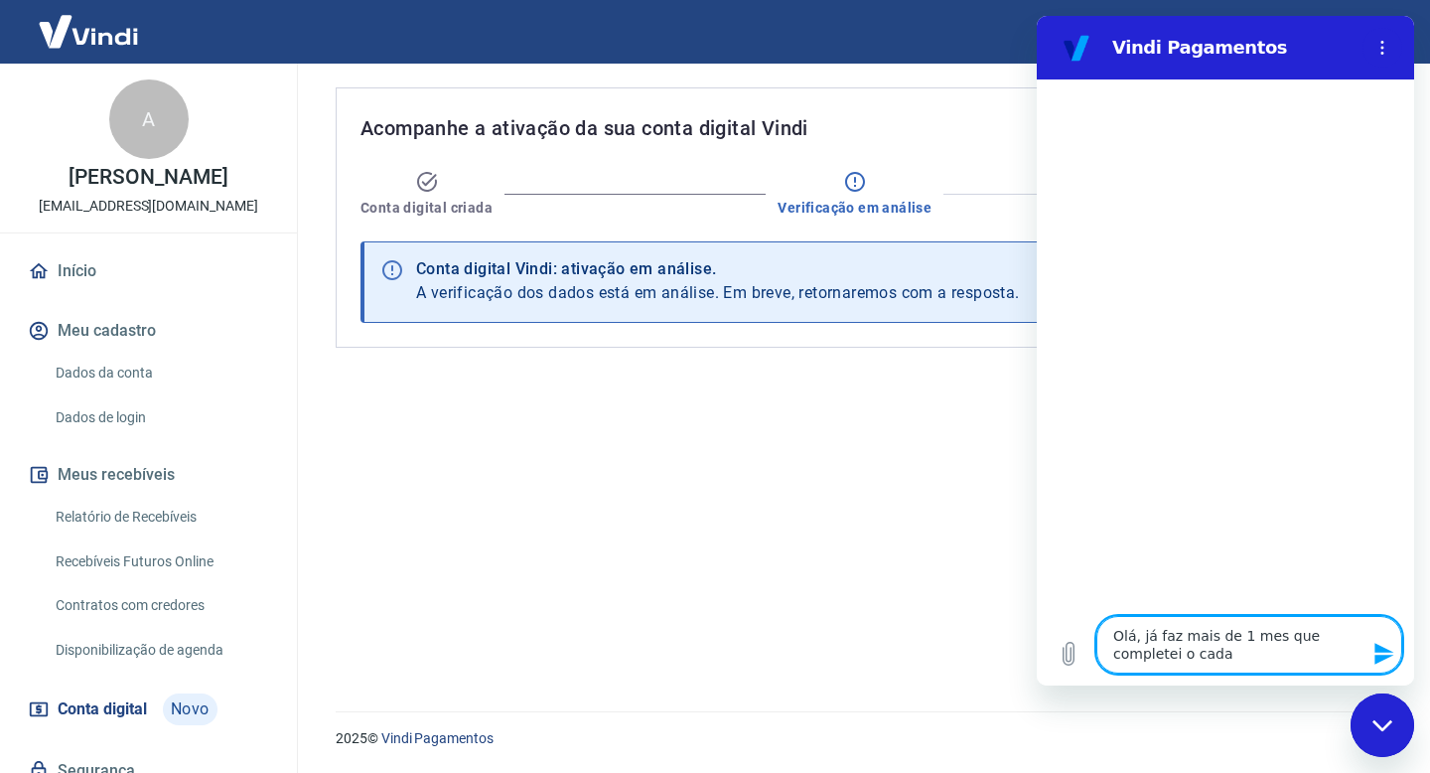
type textarea "x"
type textarea "Olá, já faz mais de 1 mes que completei o cadast"
type textarea "x"
type textarea "Olá, já faz mais de 1 mes que completei o cadastr"
type textarea "x"
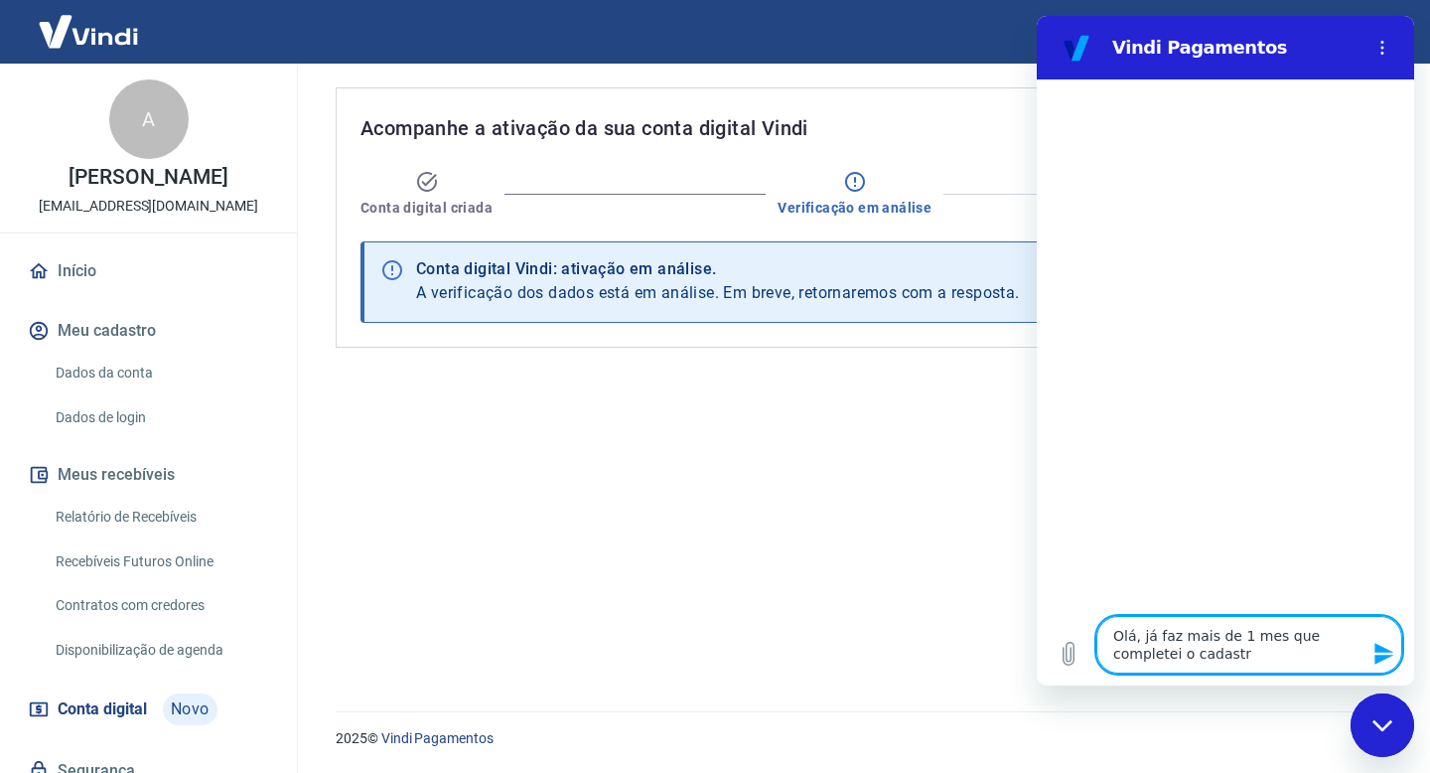
type textarea "Olá, já faz mais de 1 mes que completei o cadastro"
type textarea "x"
type textarea "Olá, já faz mais de 1 mes que completei o cadastro"
type textarea "x"
type textarea "Olá, já faz mais de 1 mes que completei o cadastro d"
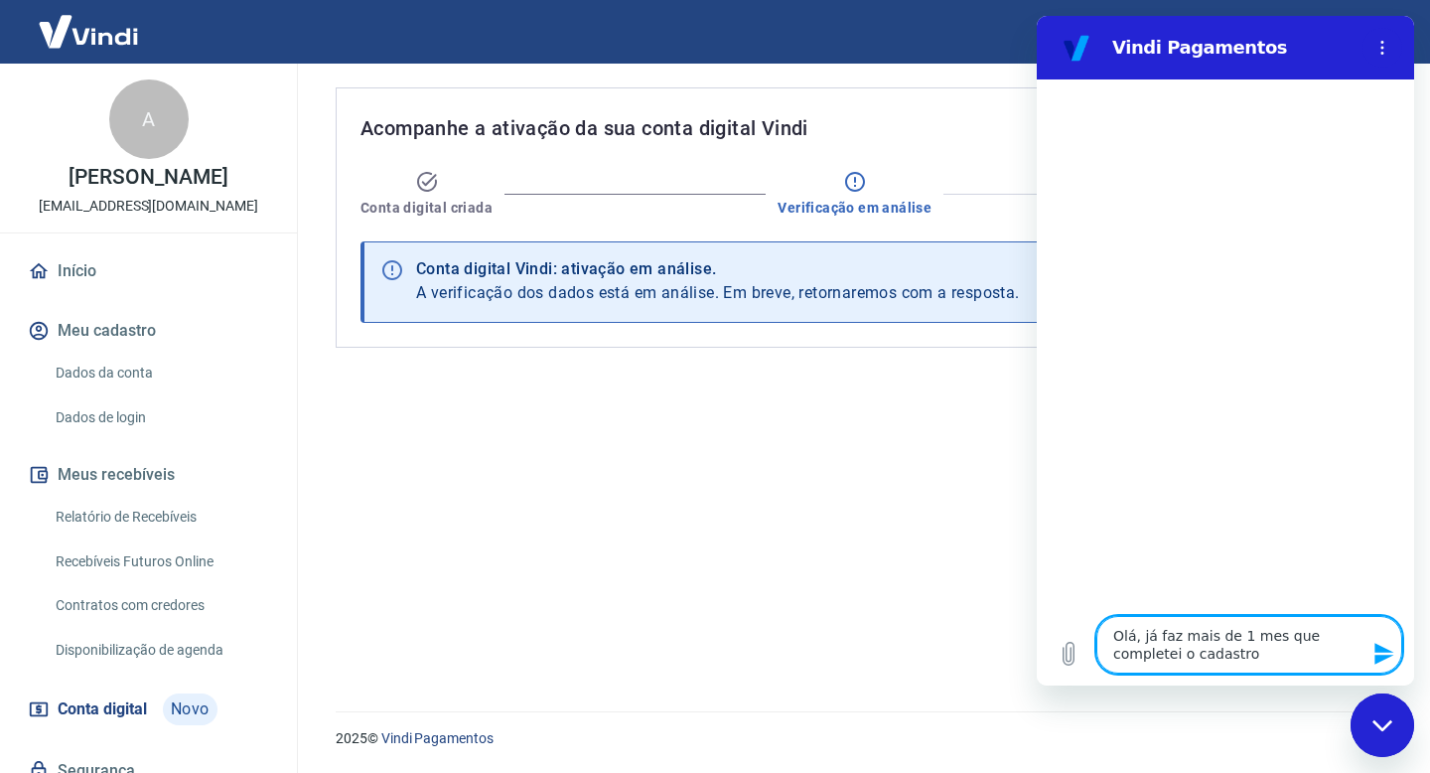
type textarea "x"
type textarea "Olá, já faz mais de 1 mes que completei o cadastro da"
type textarea "x"
type textarea "Olá, já faz mais de 1 mes que completei o cadastro da"
type textarea "x"
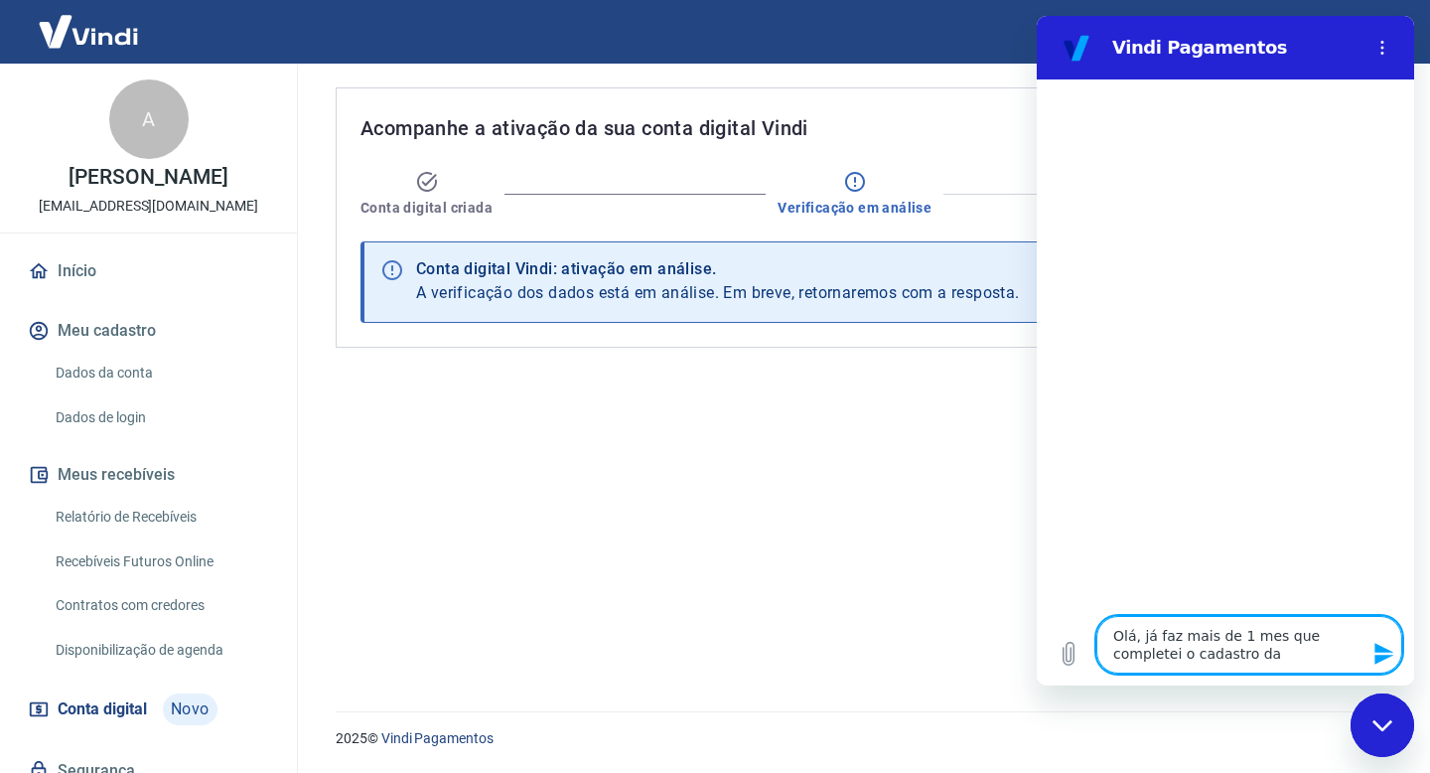
type textarea "Olá, já faz mais de 1 mes que completei o cadastro da m"
type textarea "x"
type textarea "Olá, já faz mais de 1 mes que completei o cadastro da mi"
type textarea "x"
type textarea "Olá, já faz mais de 1 mes que completei o cadastro da min"
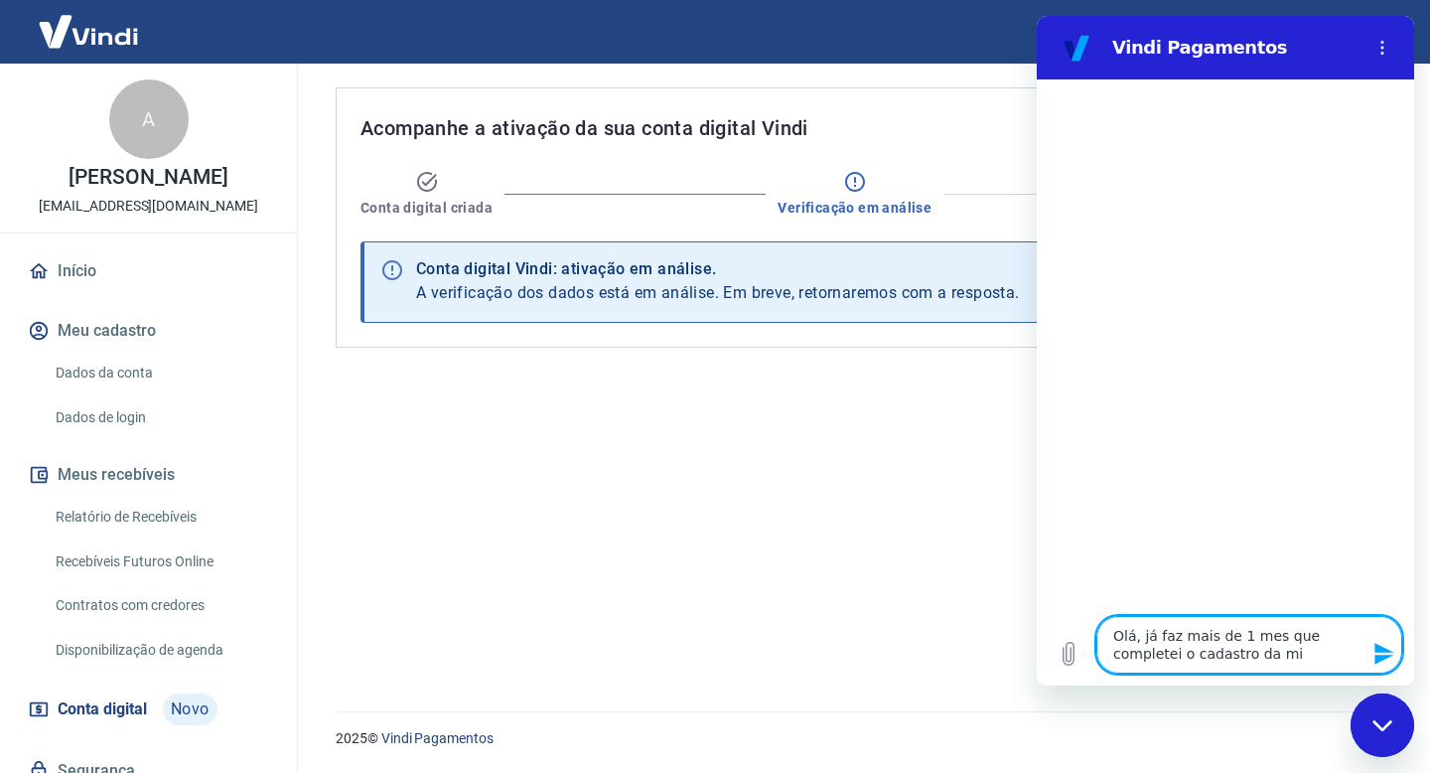
type textarea "x"
type textarea "Olá, já faz mais de 1 mes que completei o cadastro da minh"
type textarea "x"
type textarea "Olá, já faz mais de 1 mes que completei o cadastro da minha"
type textarea "x"
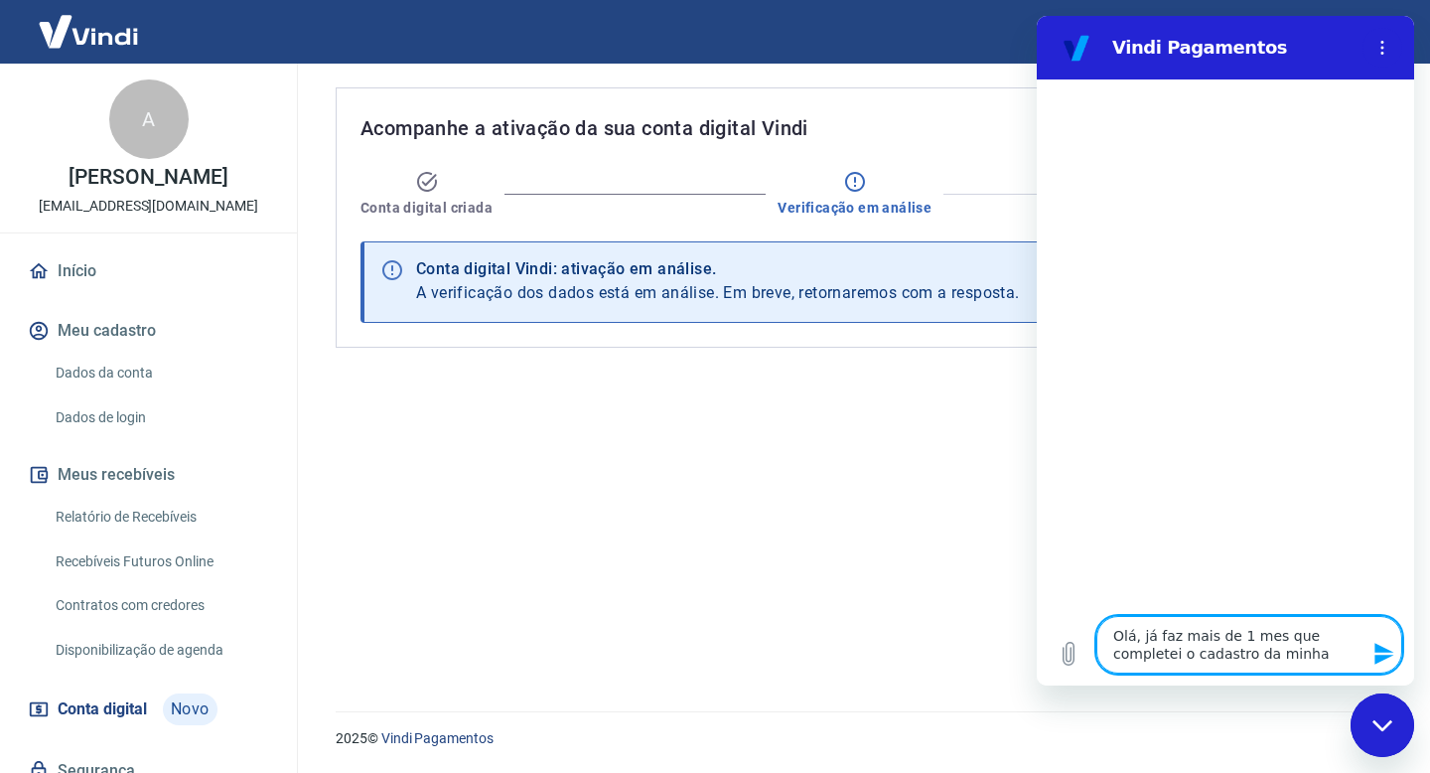
type textarea "Olá, já faz mais de 1 mes que completei o cadastro da minha"
type textarea "x"
type textarea "Olá, já faz mais de 1 mes que completei o cadastro da minha c"
type textarea "x"
type textarea "Olá, já faz mais de 1 mes que completei o cadastro da minha co"
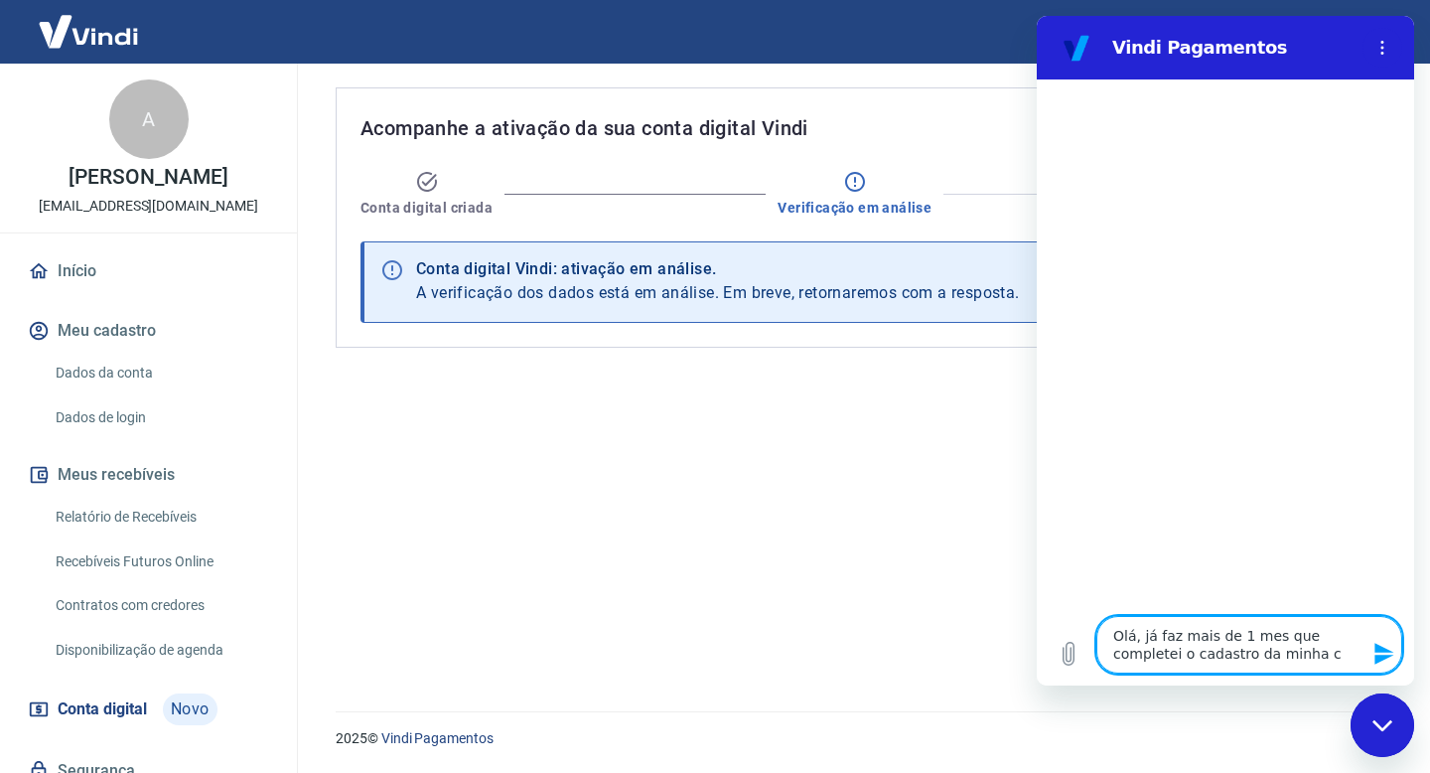
type textarea "x"
type textarea "Olá, já faz mais de 1 mes que completei o cadastro da minha con"
type textarea "x"
type textarea "Olá, já faz mais de 1 mes que completei o cadastro da minha cont"
type textarea "x"
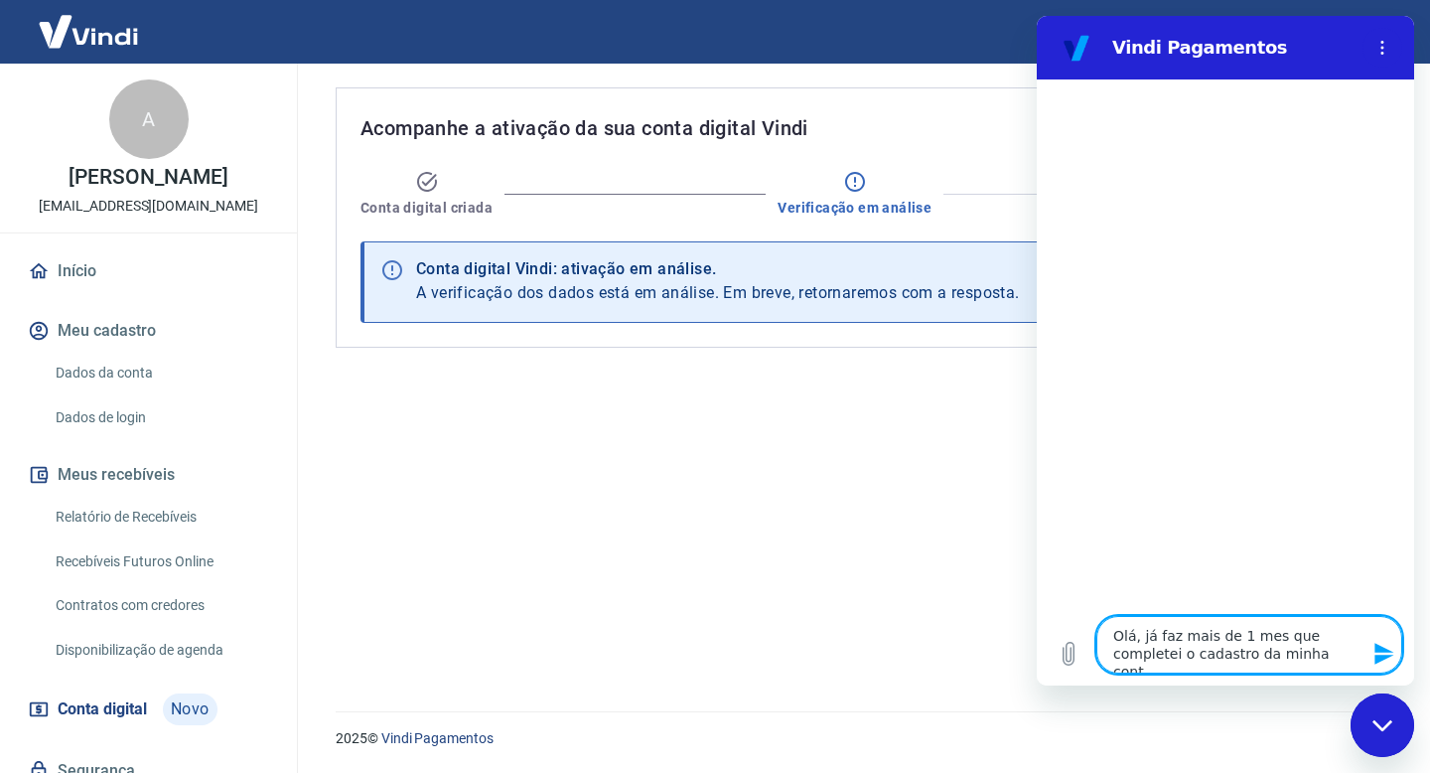
type textarea "Olá, já faz mais de 1 mes que completei o cadastro da minha conta"
type textarea "x"
type textarea "Olá, já faz mais de 1 mes que completei o cadastro da minha conta"
type textarea "x"
type textarea "Olá, já faz mais de 1 mes que completei o cadastro da minha conta v"
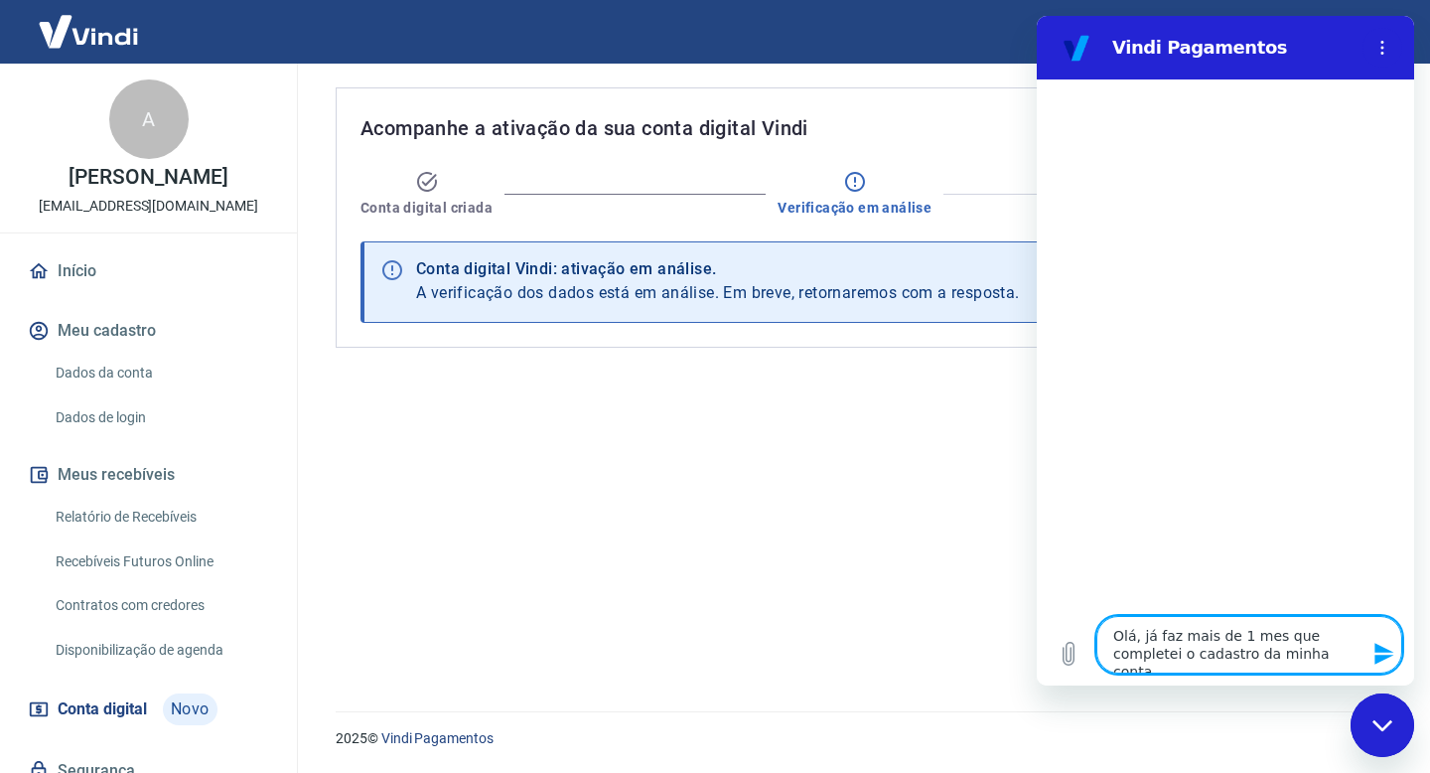
type textarea "x"
type textarea "Olá, já faz mais de 1 mes que completei o cadastro da minha conta vi"
type textarea "x"
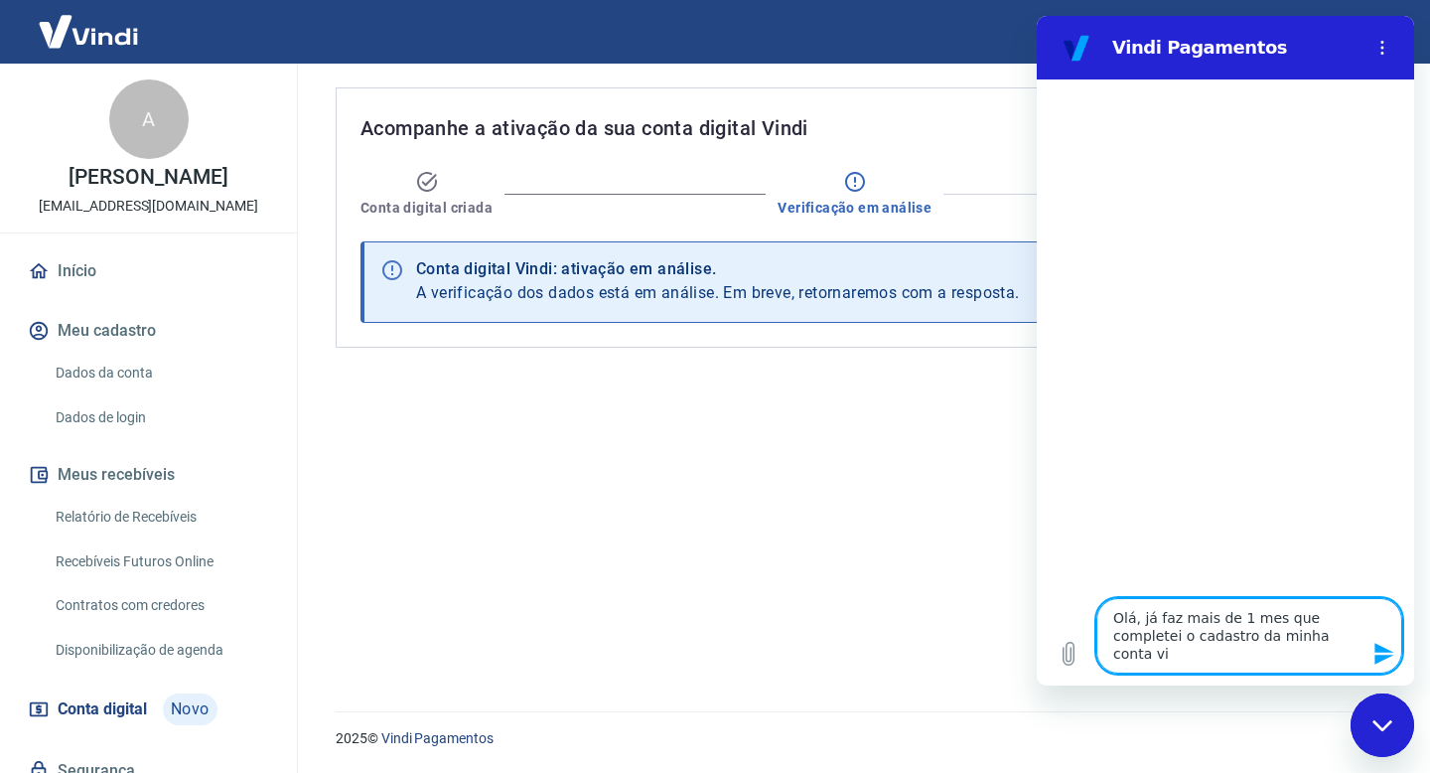
type textarea "Olá, já faz mais de 1 mes que completei o cadastro da minha conta vin"
type textarea "x"
type textarea "Olá, já faz mais de 1 mes que completei o cadastro da minha conta vind"
type textarea "x"
type textarea "Olá, já faz mais de 1 mes que completei o cadastro da minha conta vindi"
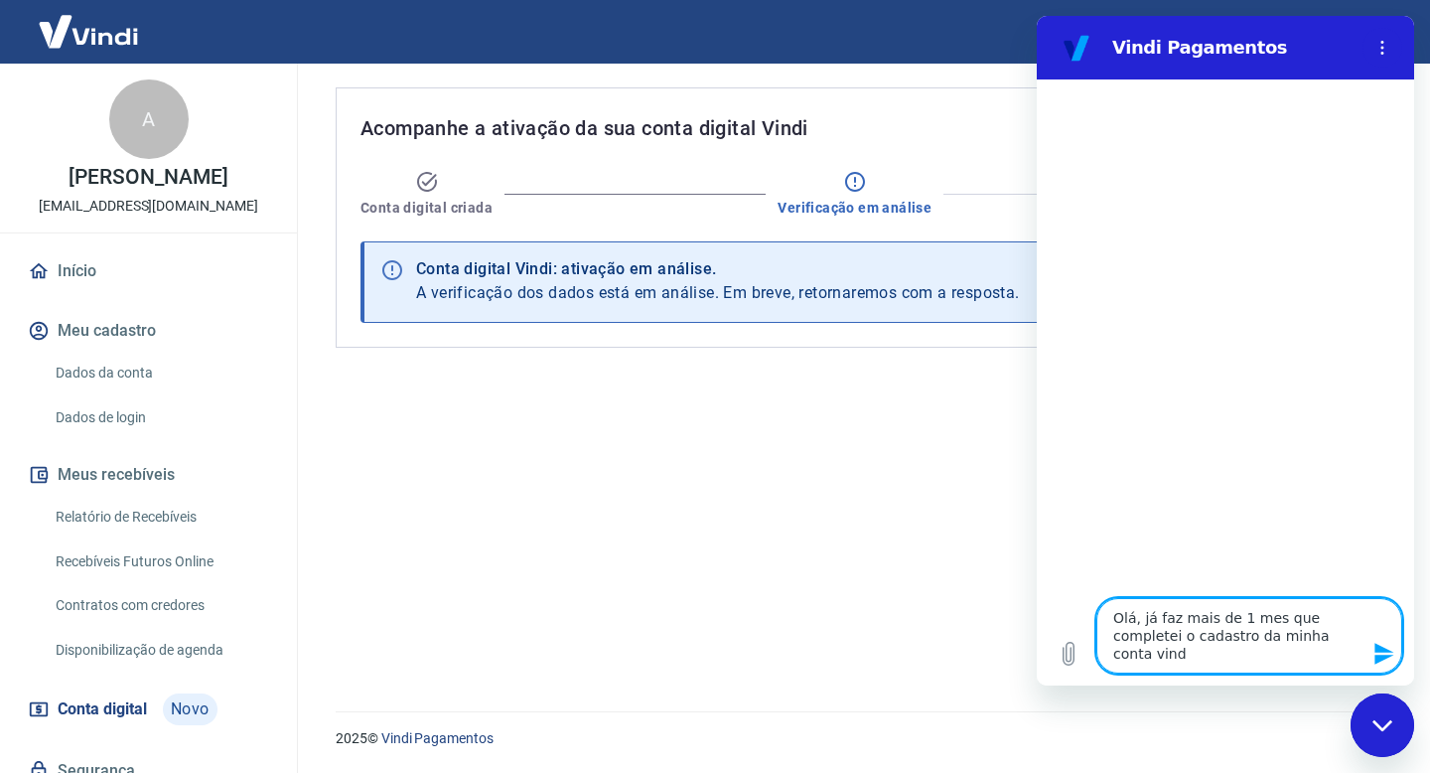
type textarea "x"
type textarea "Olá, já faz mais de 1 mes que completei o cadastro da minha conta vindi,"
type textarea "x"
type textarea "Olá, já faz mais de 1 mes que completei o cadastro da minha conta vindi,"
type textarea "x"
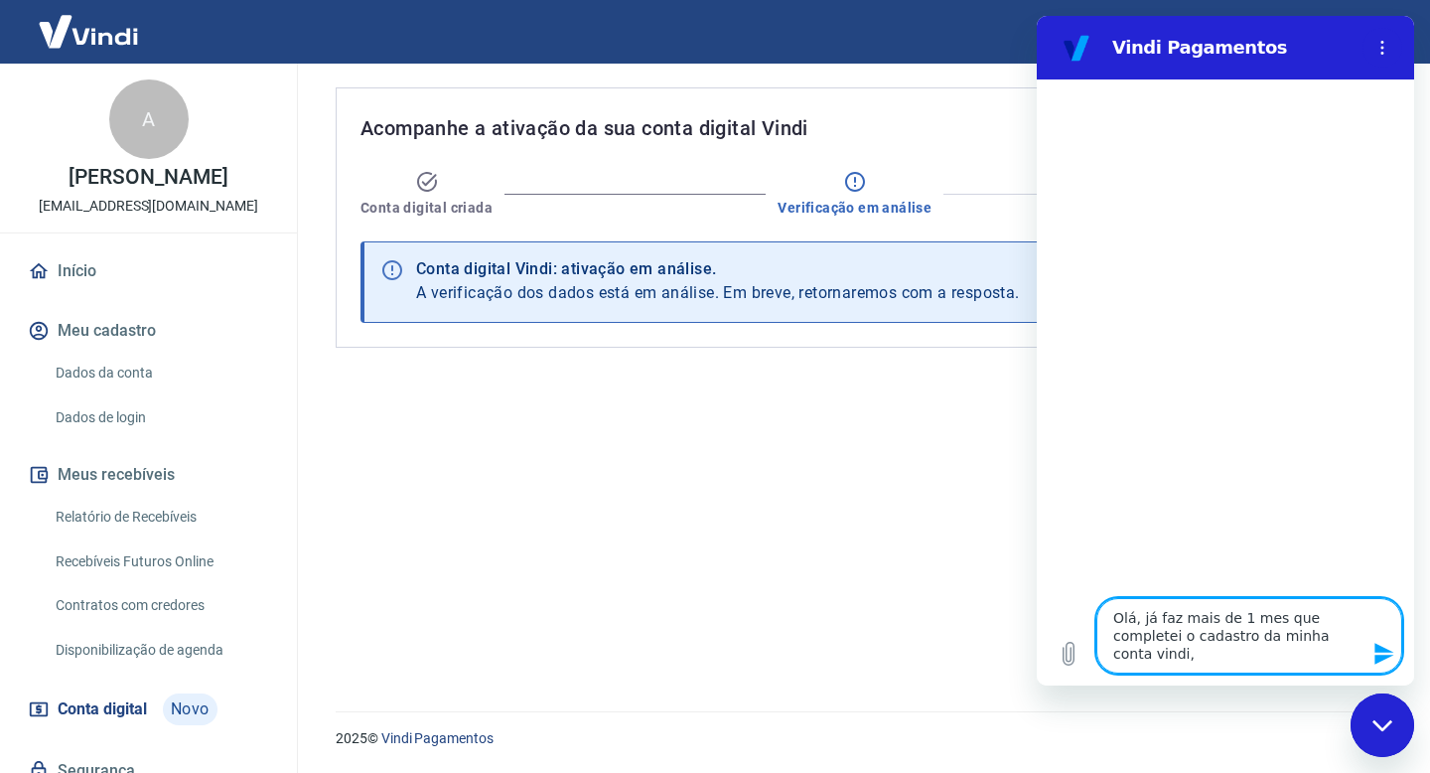
type textarea "Olá, já faz mais de 1 mes que completei o cadastro da minha conta vindi, m"
type textarea "x"
type textarea "Olá, já faz mais de 1 mes que completei o cadastro da minha conta vindi, ma"
type textarea "x"
type textarea "Olá, já faz mais de 1 mes que completei o cadastro da minha conta vindi, mas"
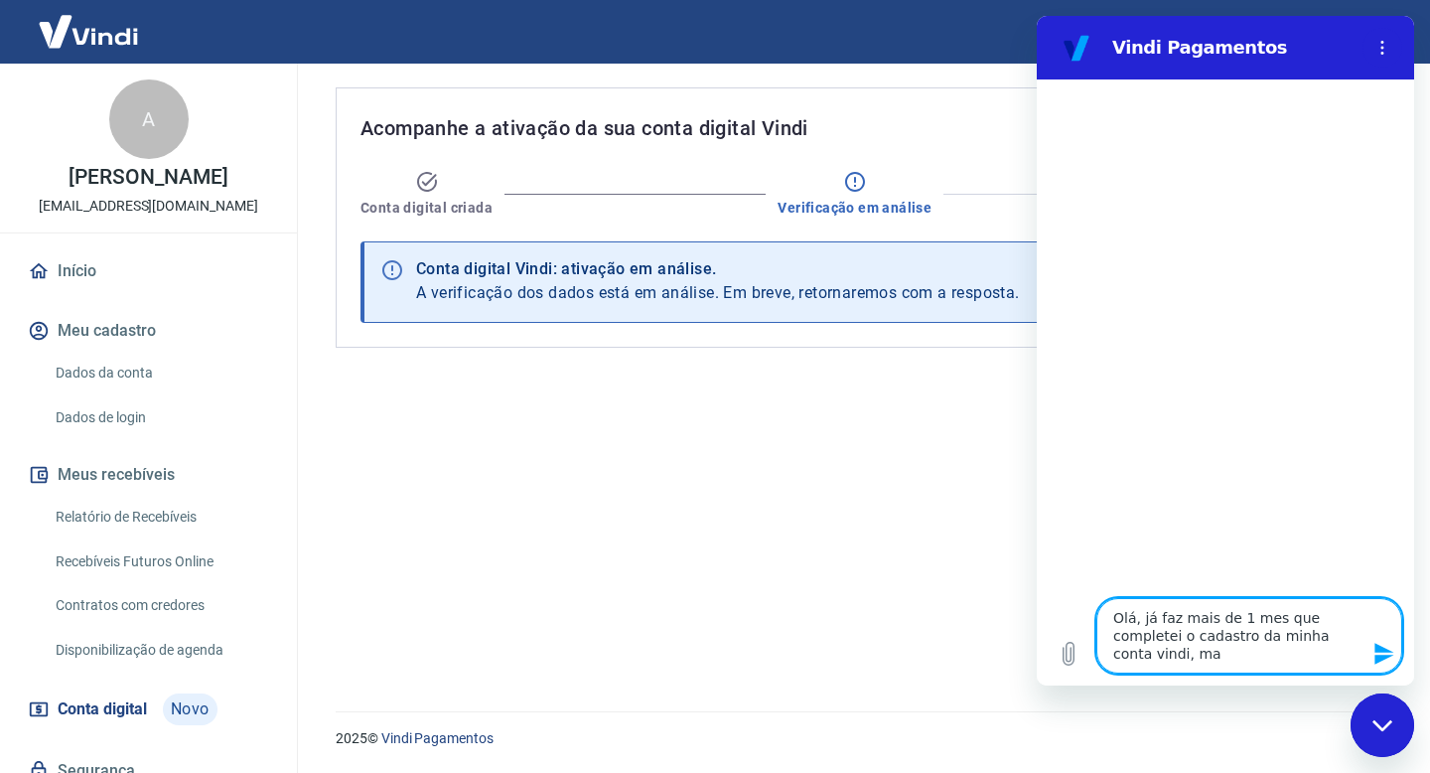
type textarea "x"
type textarea "Olá, já faz mais de 1 mes que completei o cadastro da minha conta vindi, mas"
type textarea "x"
type textarea "Olá, já faz mais de 1 mes que completei o cadastro da minha conta vindi, mas a"
type textarea "x"
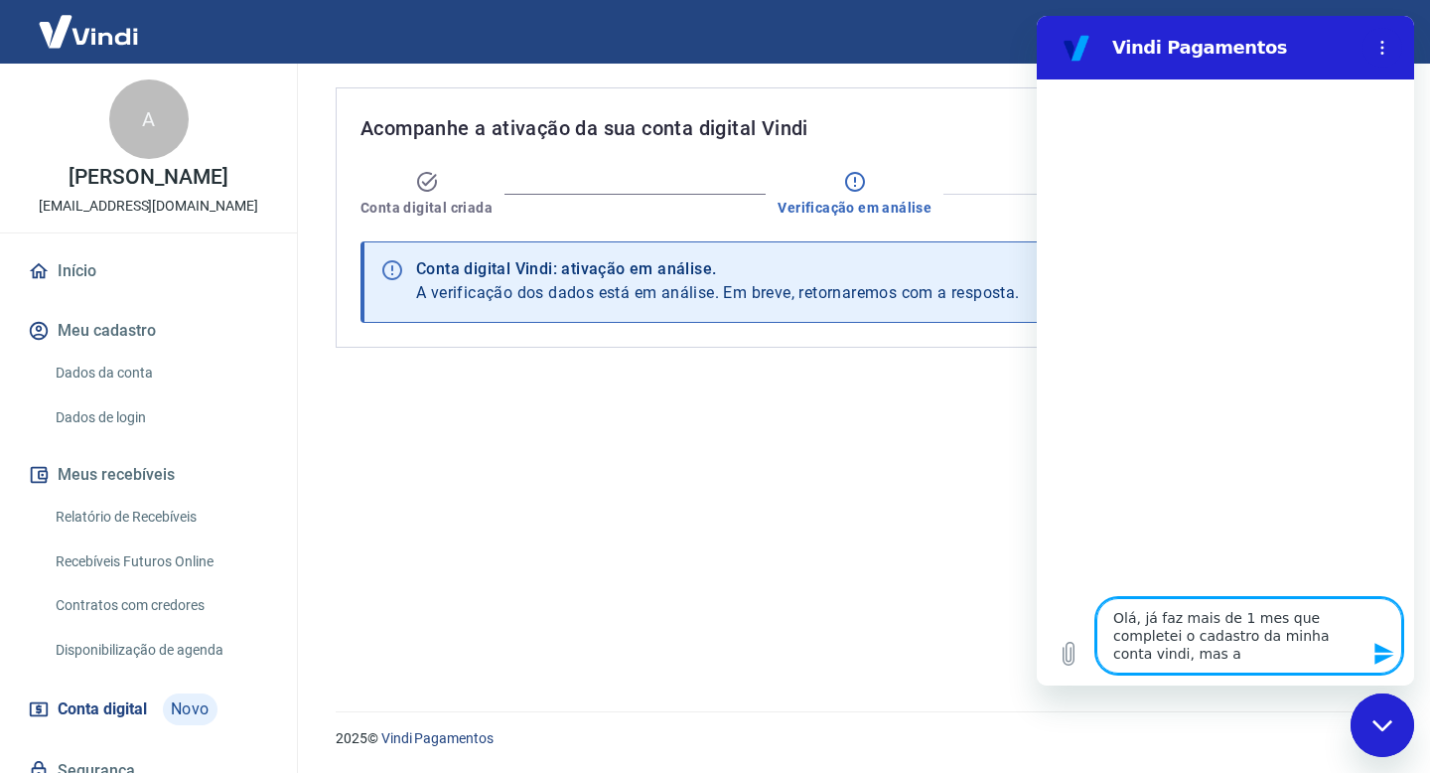
type textarea "Olá, já faz mais de 1 mes que completei o cadastro da minha conta vindi, mas ai"
type textarea "x"
type textarea "Olá, já faz mais de 1 mes que completei o cadastro da minha conta vindi, mas ain"
type textarea "x"
type textarea "Olá, já faz mais de 1 mes que completei o cadastro da minha conta vindi, mas ai…"
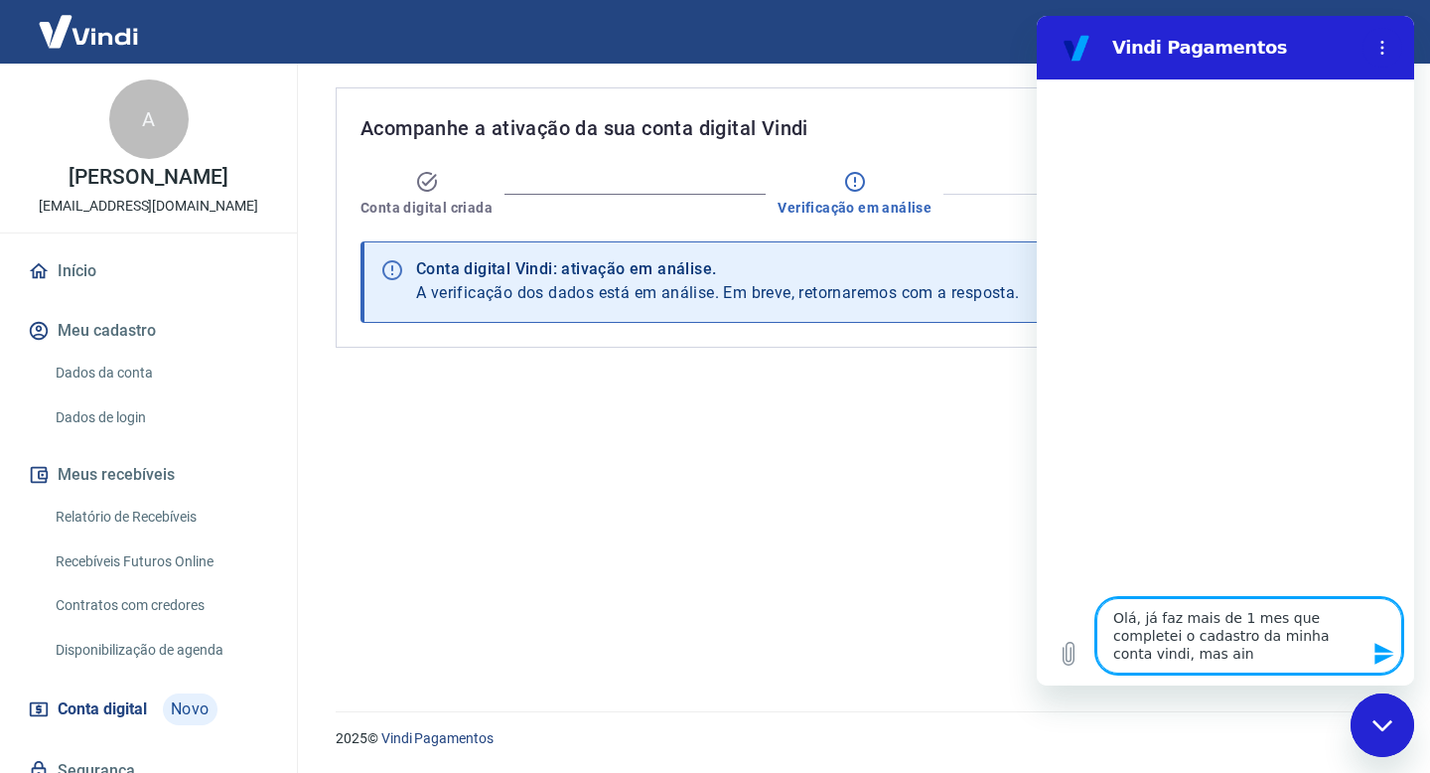
type textarea "x"
type textarea "Olá, já faz mais de 1 mes que completei o cadastro da minha conta vindi, mas ai…"
type textarea "x"
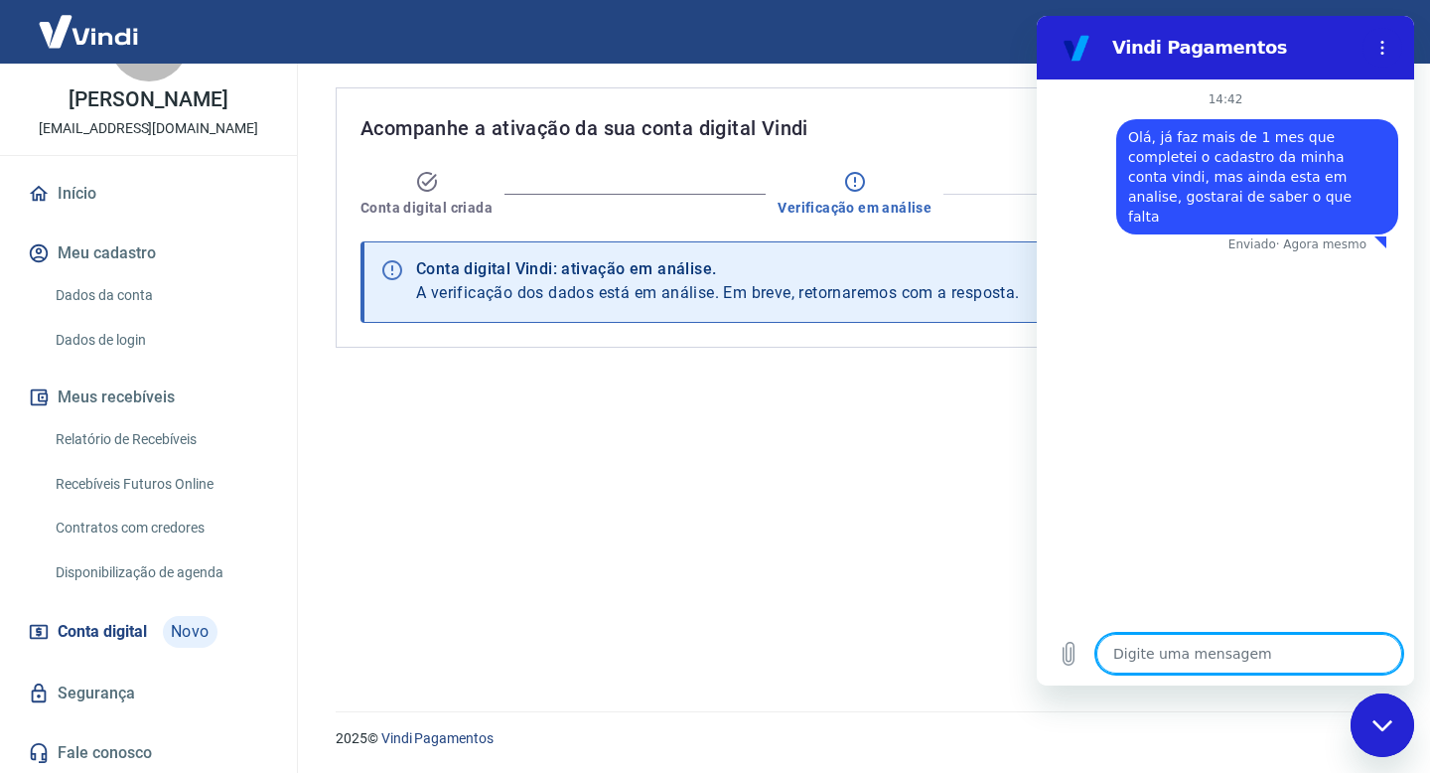
scroll to position [78, 0]
click at [117, 629] on span "Conta digital" at bounding box center [102, 631] width 89 height 28
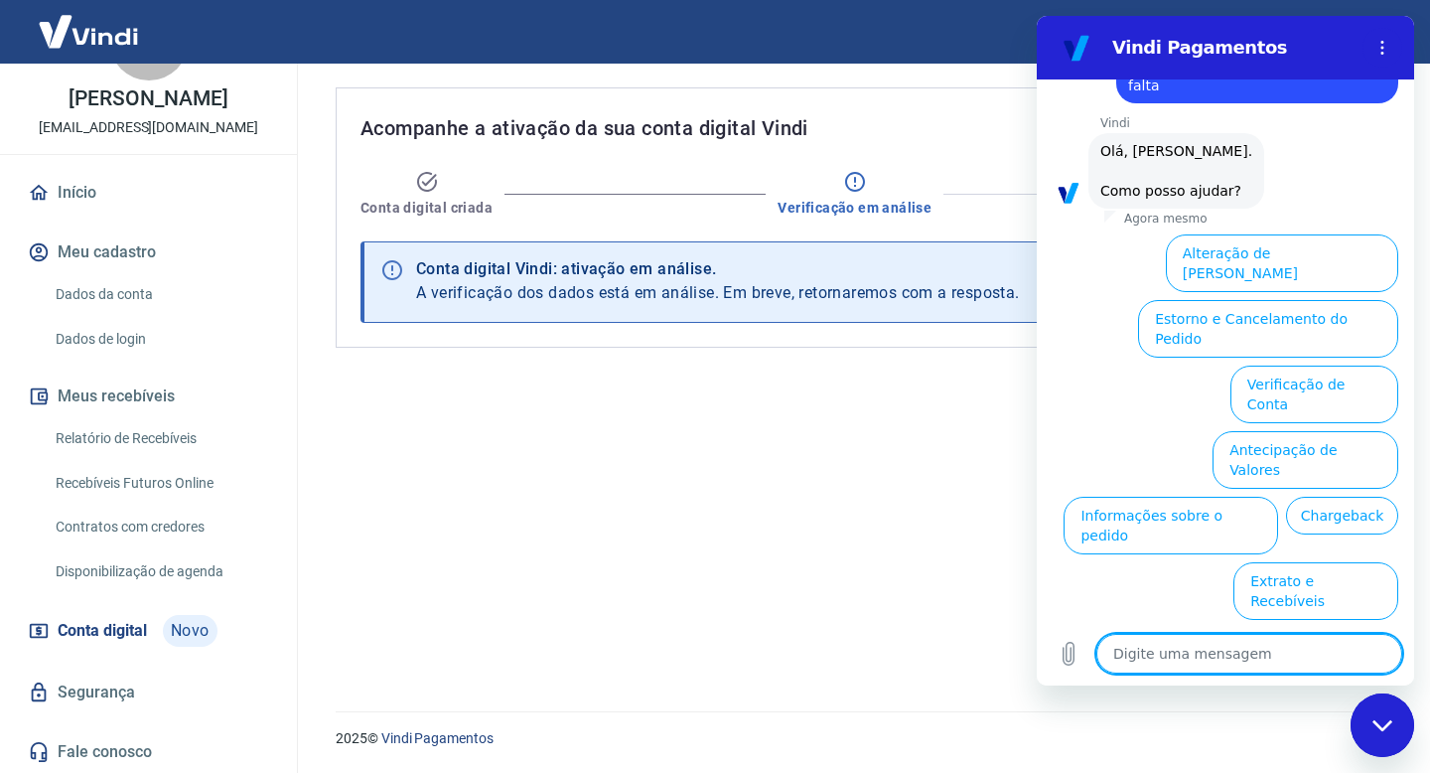
scroll to position [132, 0]
click at [1267, 364] on button "Verificação de Conta" at bounding box center [1315, 393] width 168 height 58
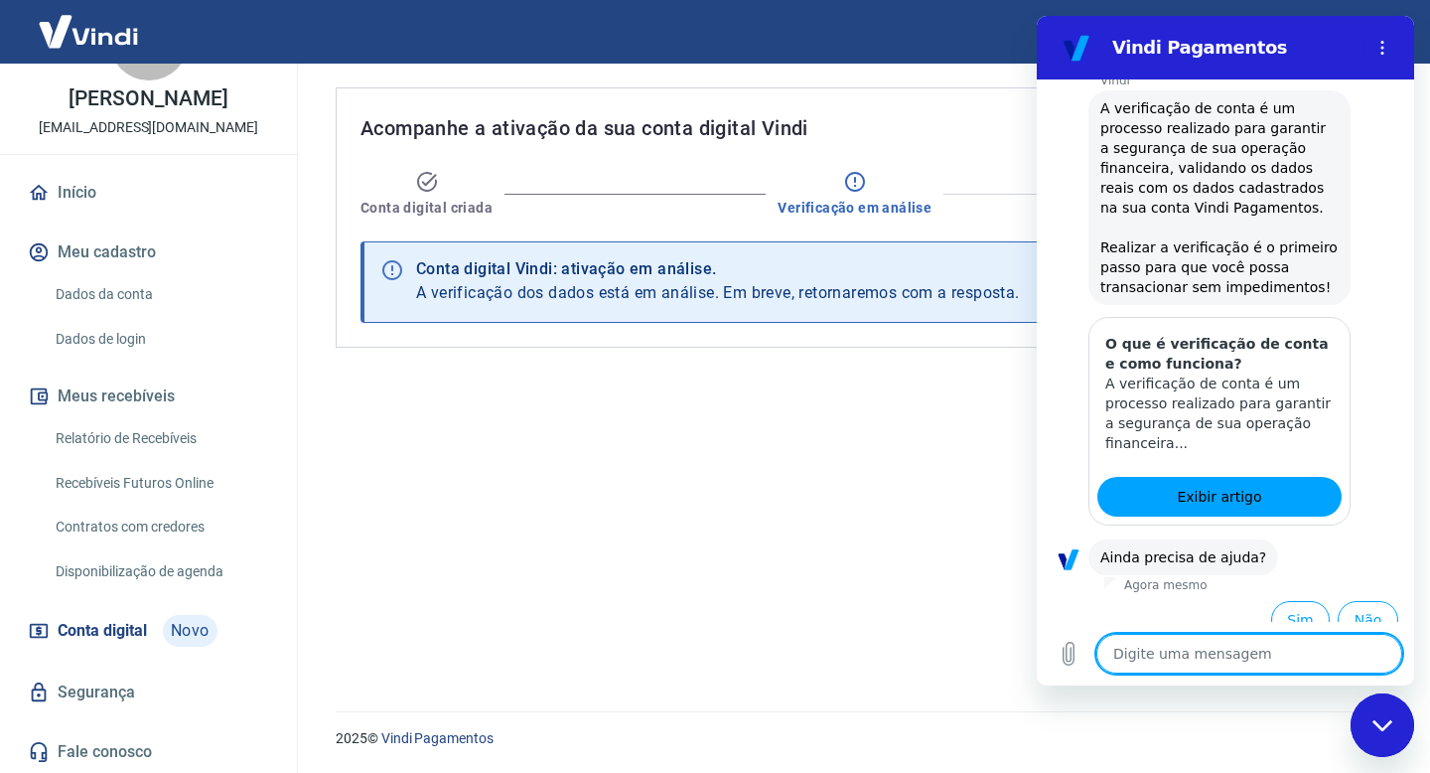
scroll to position [329, 0]
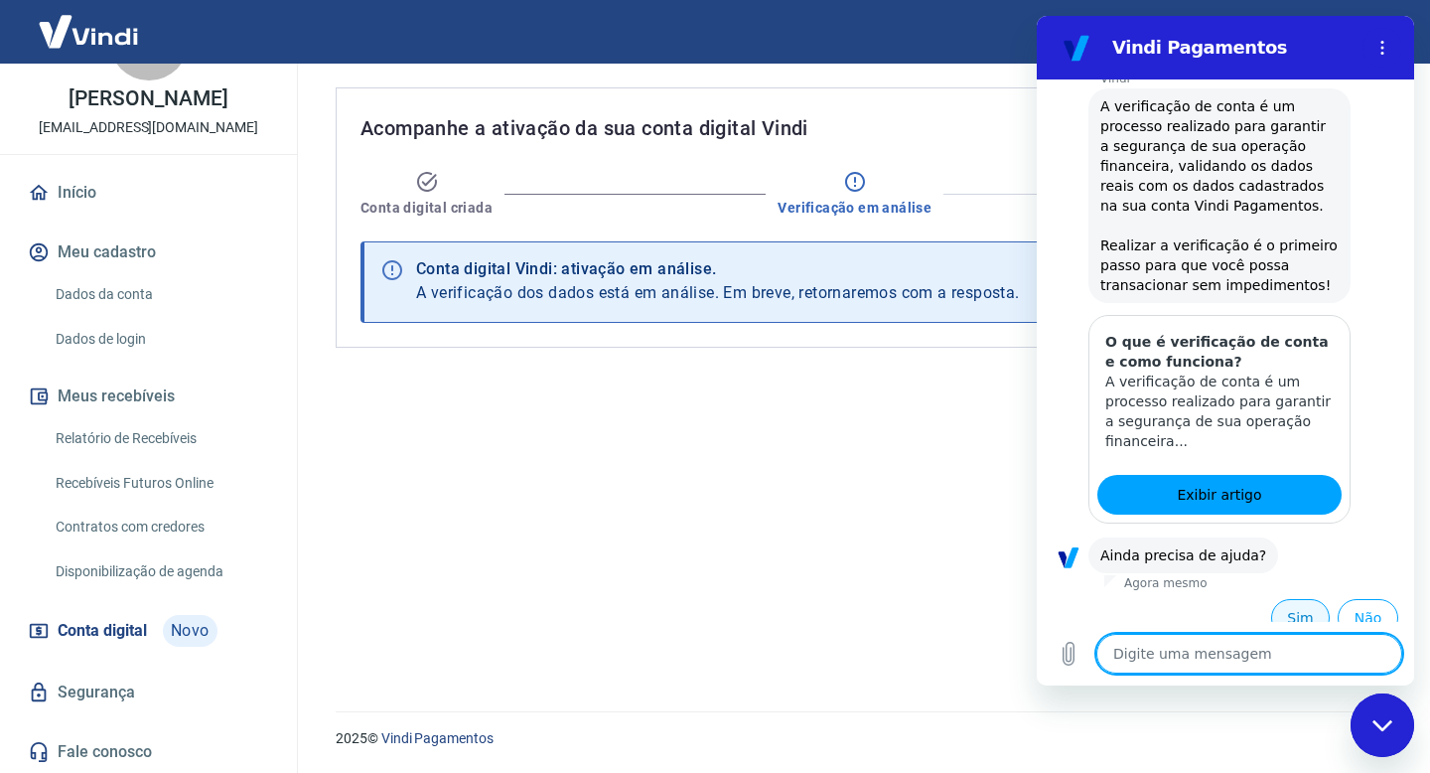
click at [1302, 599] on button "Sim" at bounding box center [1300, 618] width 59 height 38
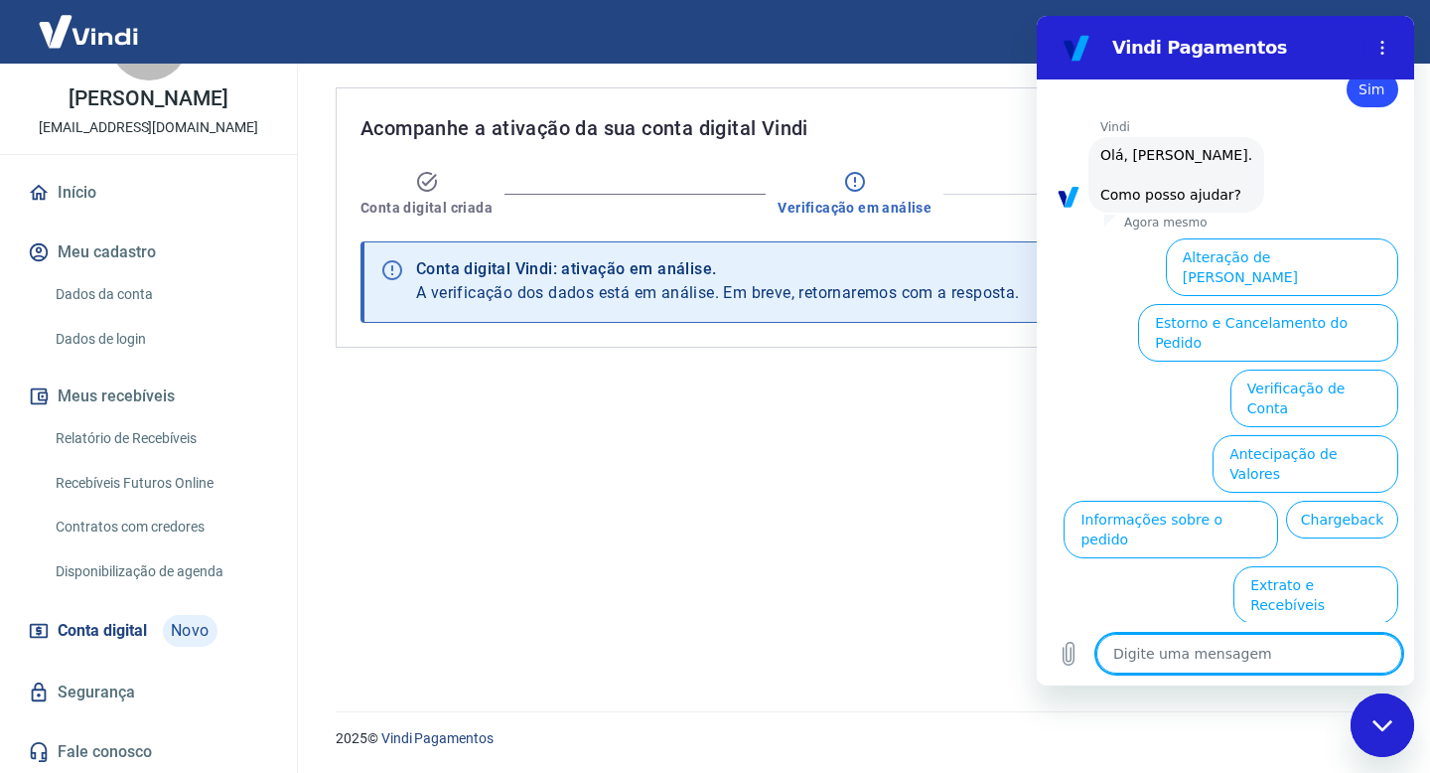
scroll to position [847, 0]
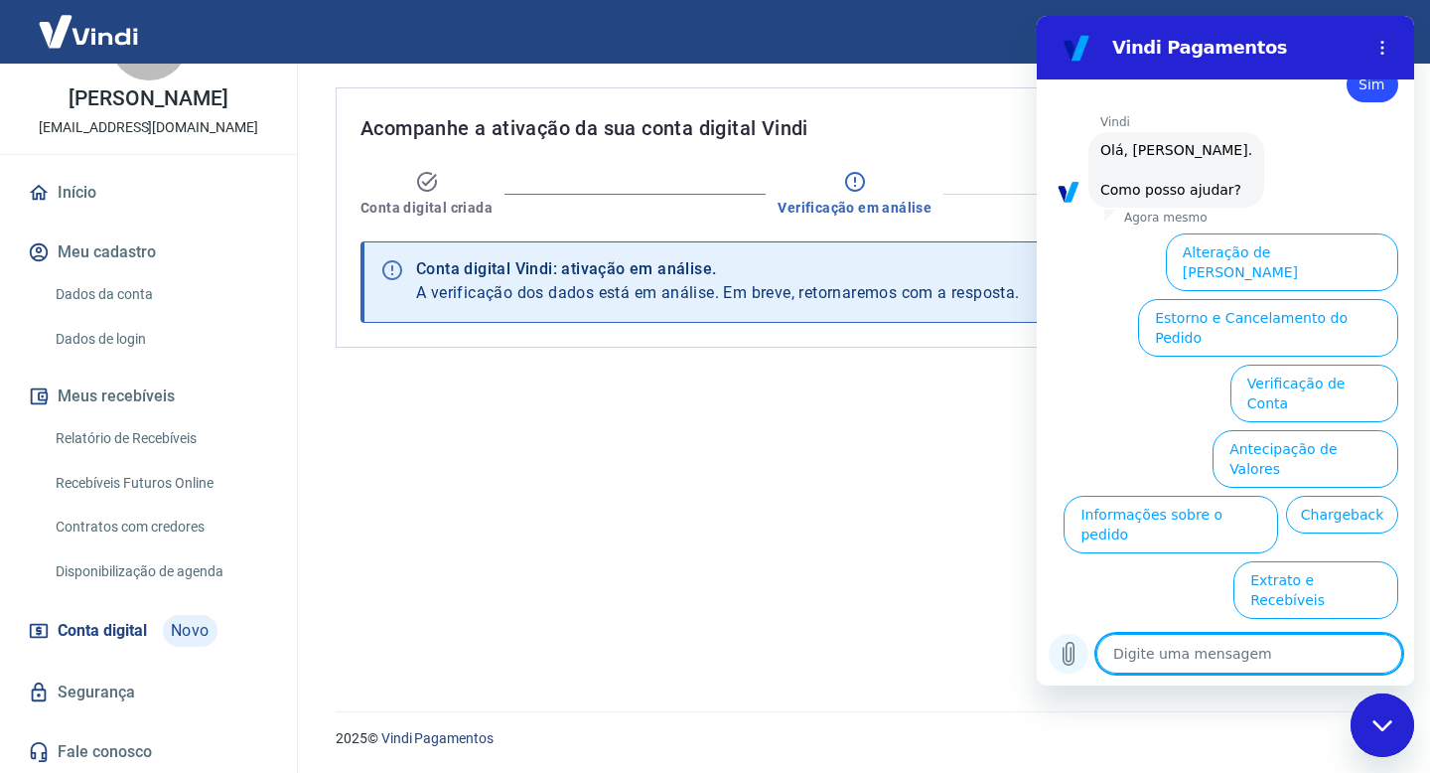
click at [1065, 654] on icon "Carregar arquivo" at bounding box center [1069, 654] width 24 height 24
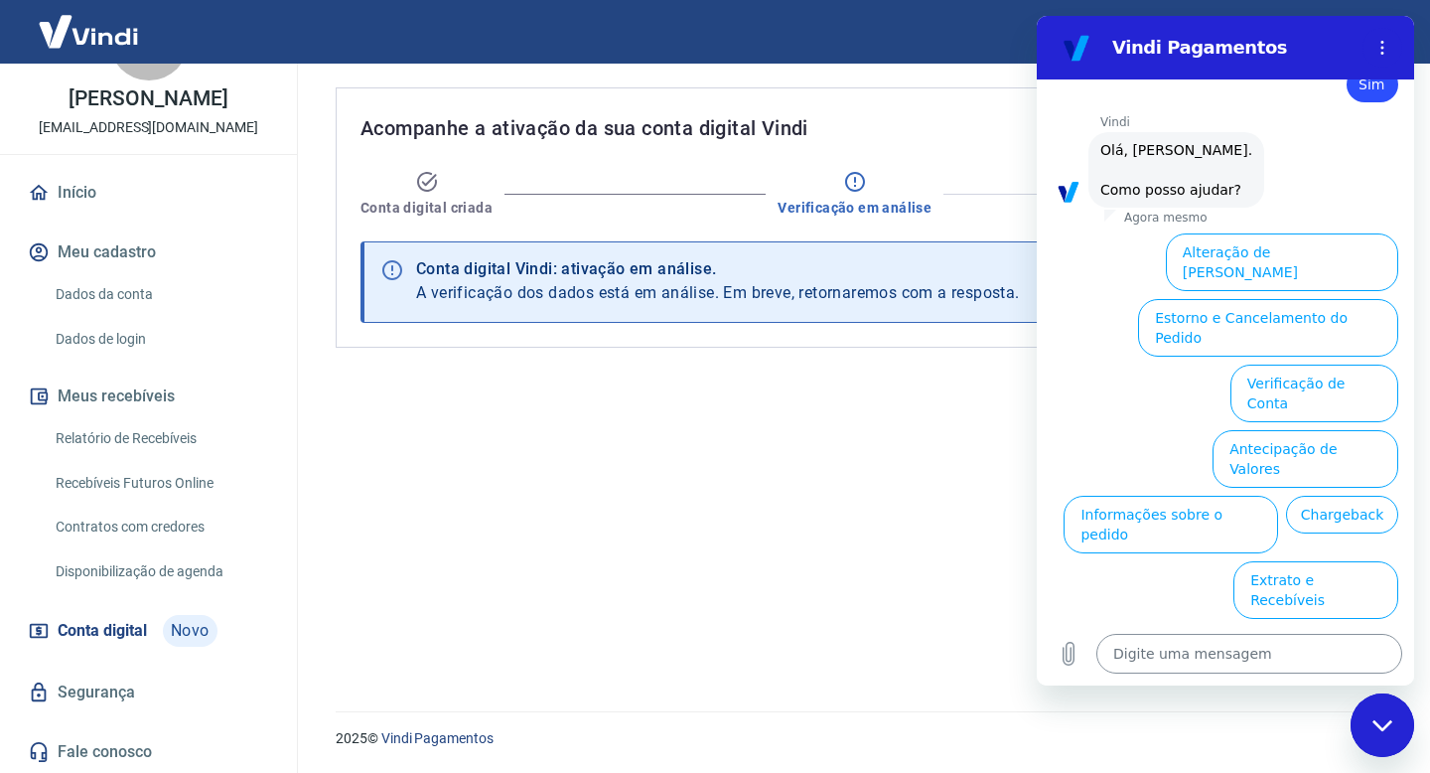
click at [1149, 654] on textarea at bounding box center [1249, 654] width 306 height 40
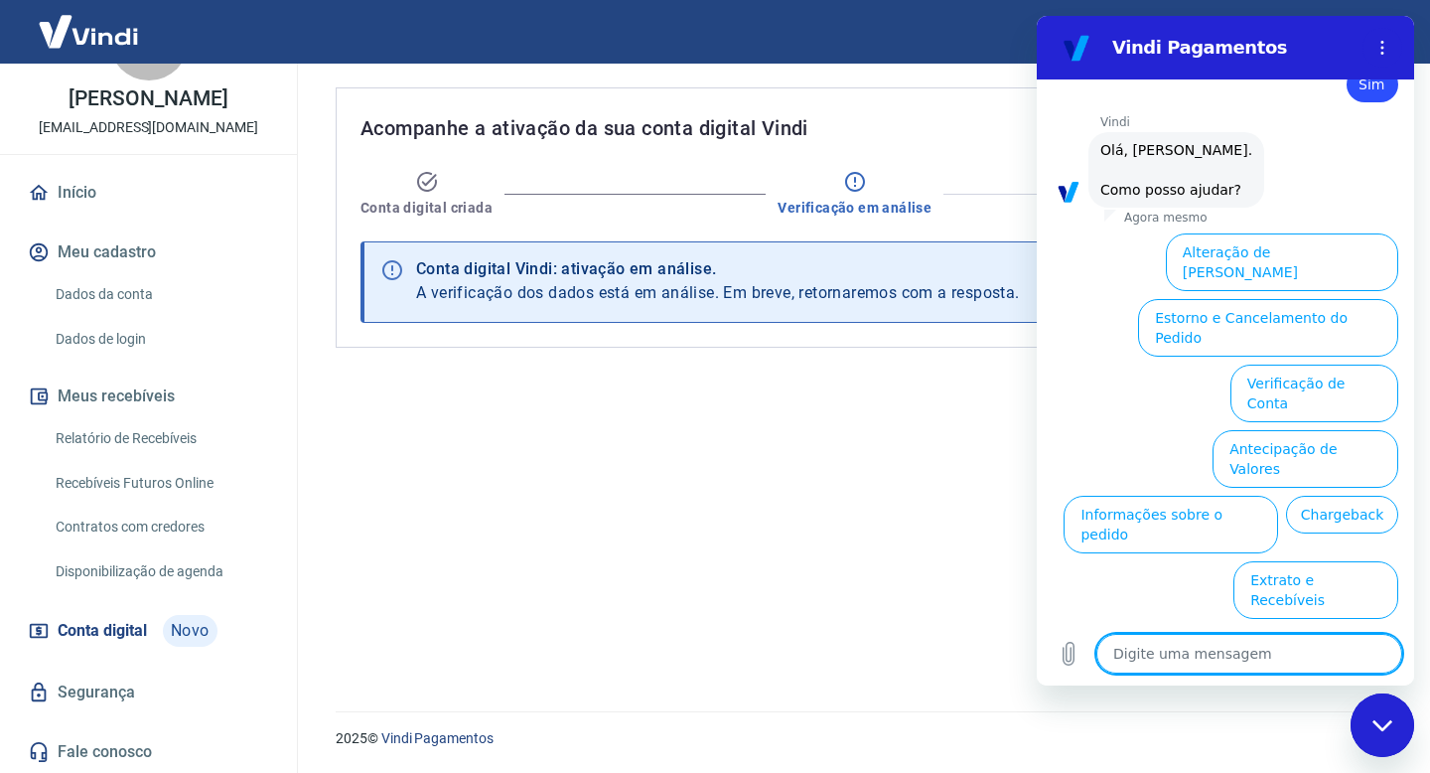
scroll to position [79, 0]
click at [117, 749] on link "Fale conosco" at bounding box center [148, 751] width 249 height 44
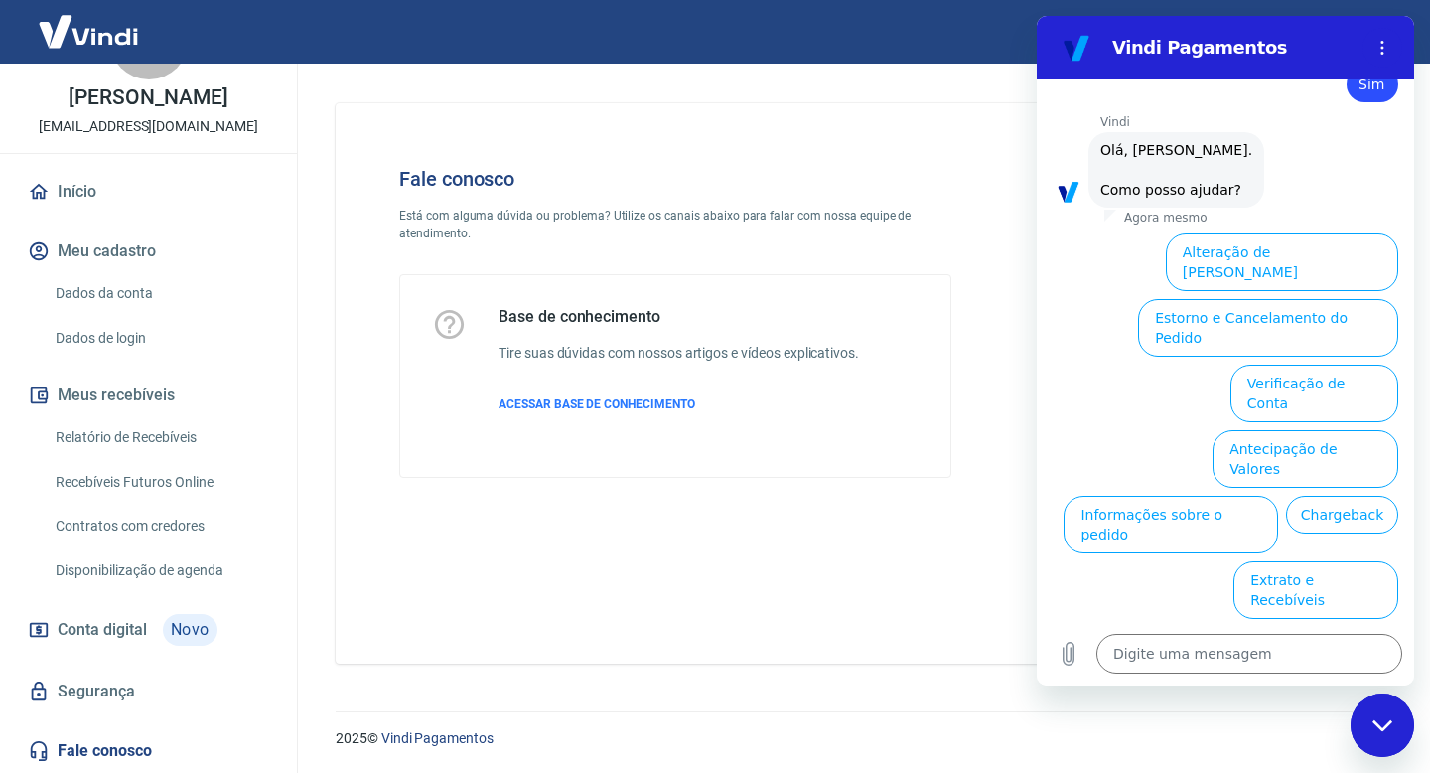
click at [472, 183] on h4 "Fale conosco" at bounding box center [675, 179] width 552 height 24
click at [564, 395] on p "ACESSAR BASE DE CONHECIMENTO" at bounding box center [679, 404] width 361 height 18
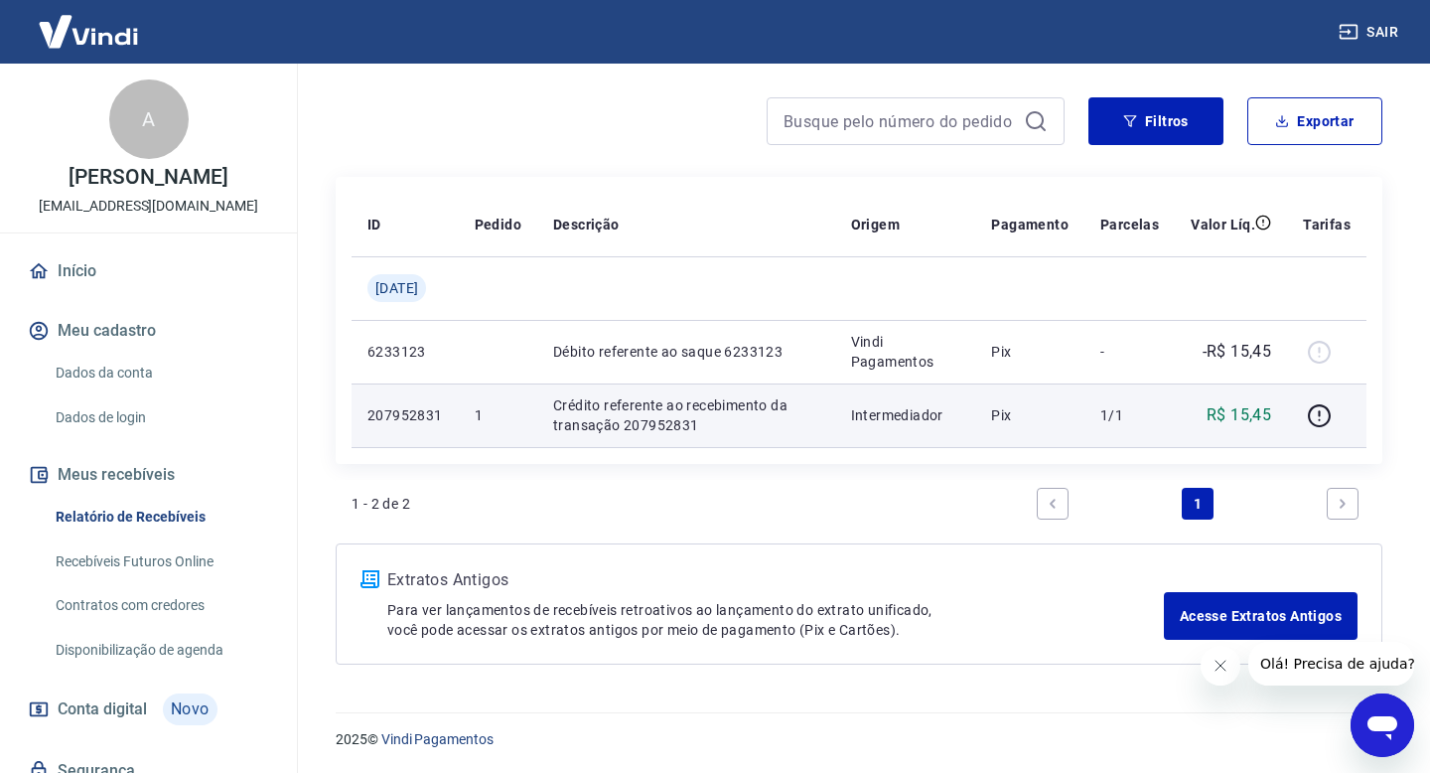
scroll to position [150, 0]
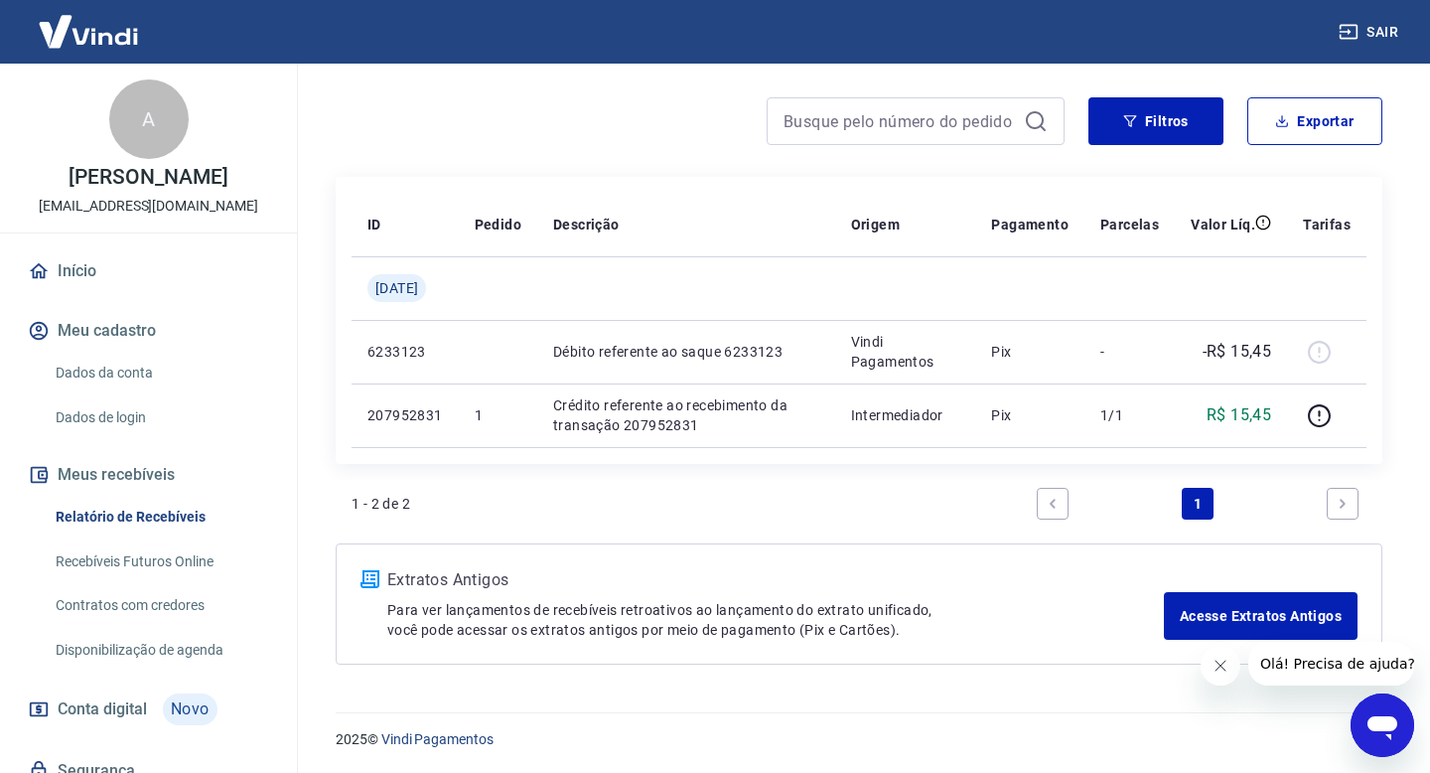
click at [225, 555] on link "Recebíveis Futuros Online" at bounding box center [160, 561] width 225 height 41
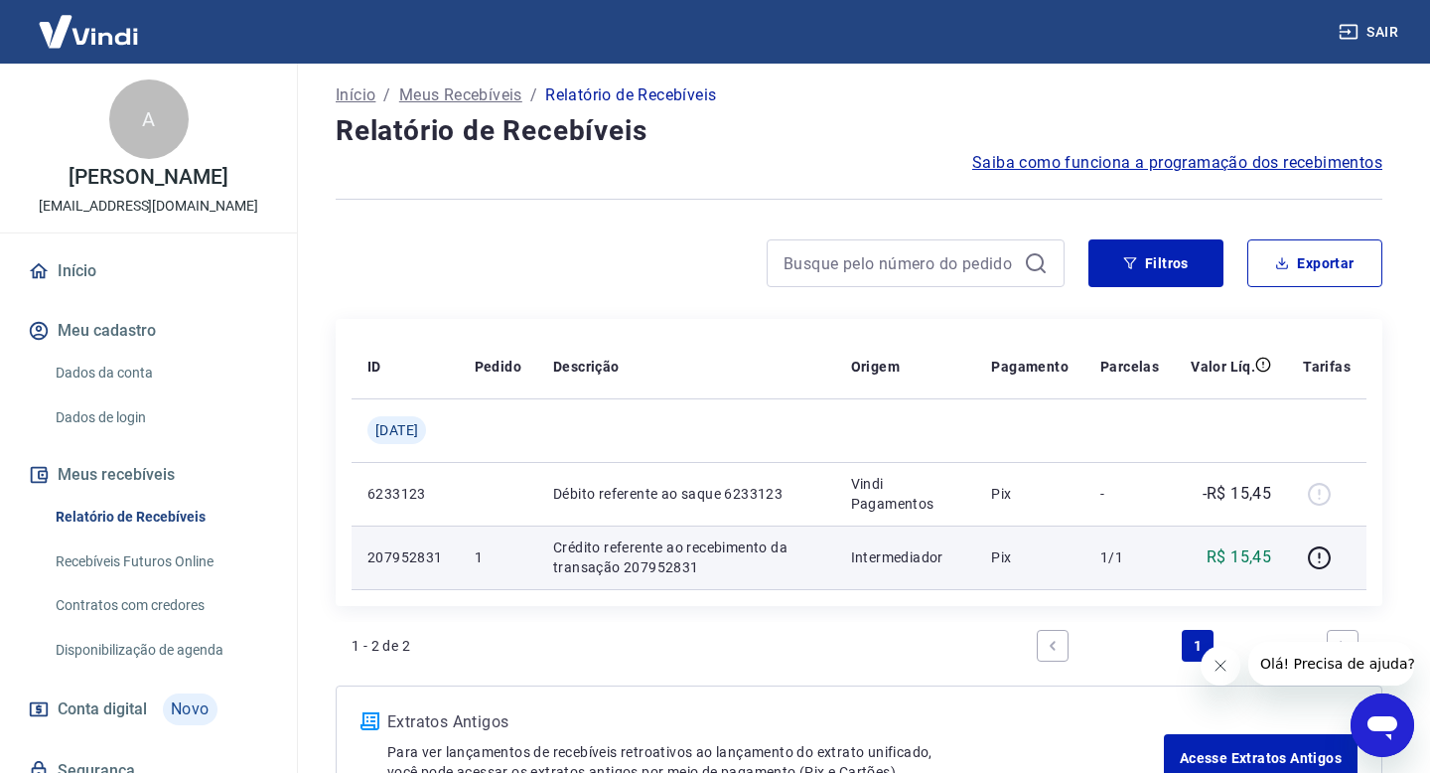
scroll to position [0, 0]
